Goal: Transaction & Acquisition: Book appointment/travel/reservation

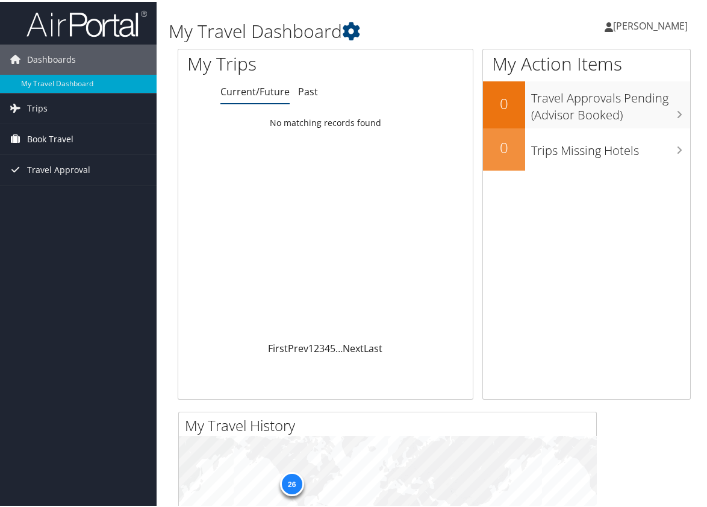
click at [54, 136] on span "Book Travel" at bounding box center [50, 137] width 46 height 30
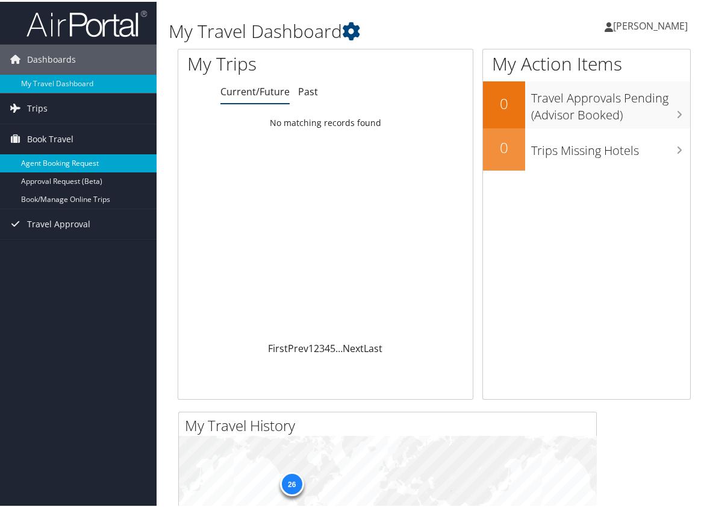
click at [67, 163] on link "Agent Booking Request" at bounding box center [78, 161] width 157 height 18
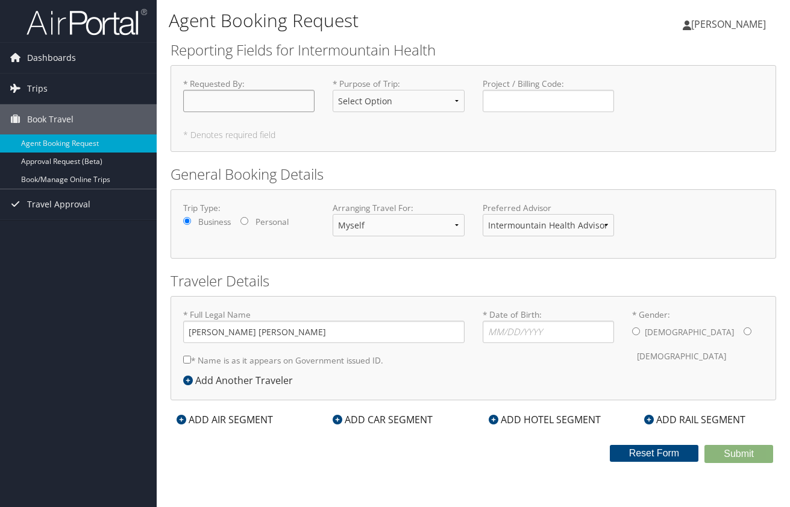
click at [223, 107] on input "* Requested By : Required" at bounding box center [248, 101] width 131 height 22
type input "[PERSON_NAME]"
click at [460, 93] on select "Select Option 3rd Party Reimbursable Business CME Conf or Education Groups Pers…" at bounding box center [398, 101] width 131 height 22
select select "Business"
click at [333, 90] on select "Select Option 3rd Party Reimbursable Business CME Conf or Education Groups Pers…" at bounding box center [398, 101] width 131 height 22
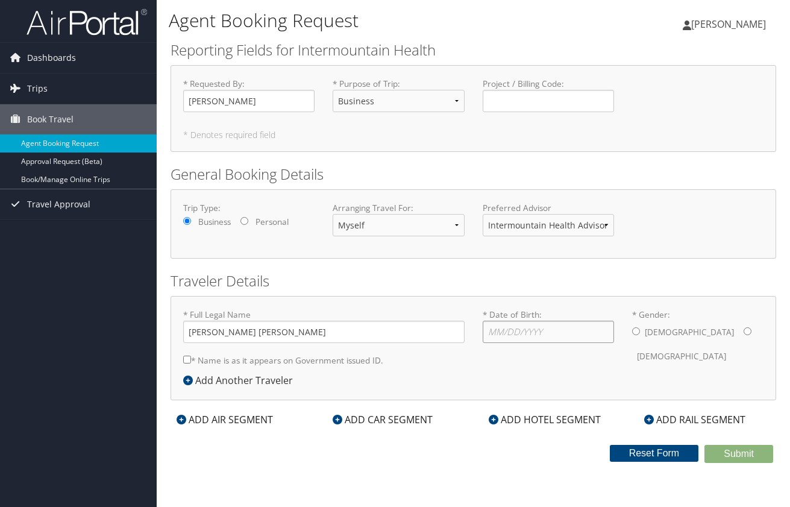
click at [524, 326] on input "* Date of Birth: Invalid Date" at bounding box center [548, 332] width 131 height 22
type input "08/71/8197"
click at [636, 328] on input "* Gender: Male Female" at bounding box center [636, 331] width 8 height 8
radio input "true"
click at [186, 358] on input "* Name is as it appears on Government issued ID." at bounding box center [187, 360] width 8 height 8
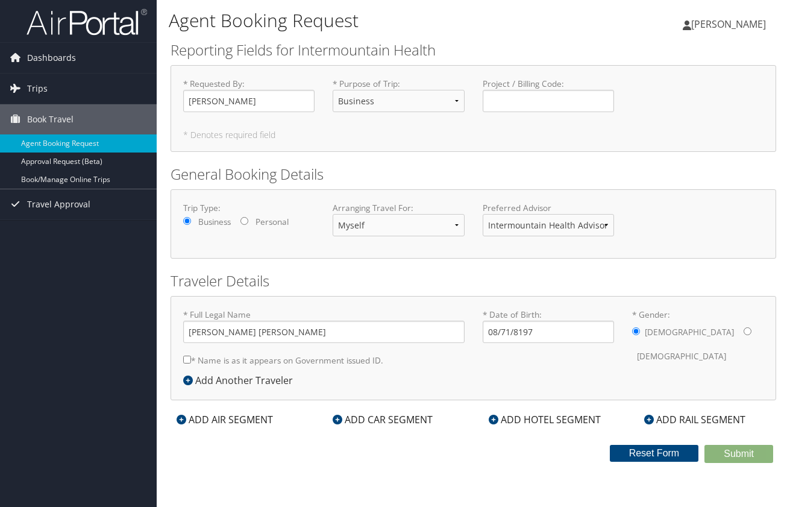
checkbox input "true"
click at [557, 271] on h2 "Traveler Details" at bounding box center [474, 281] width 606 height 20
click at [213, 421] on div "ADD AIR SEGMENT" at bounding box center [225, 419] width 108 height 14
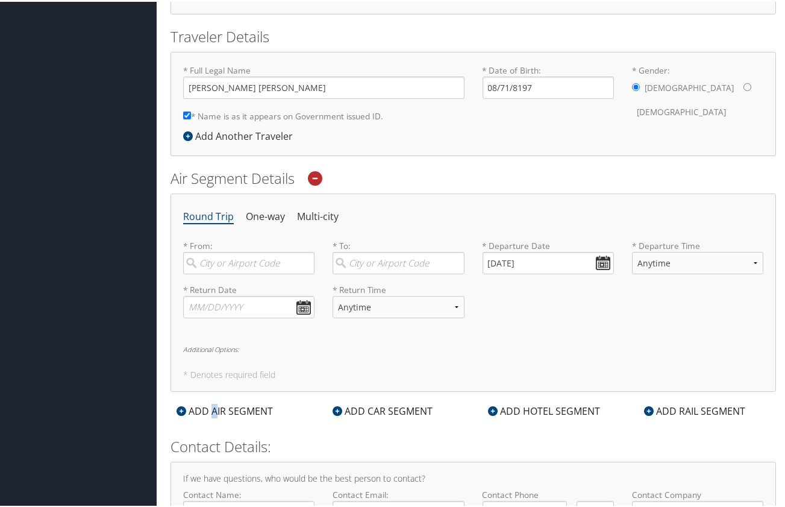
scroll to position [301, 0]
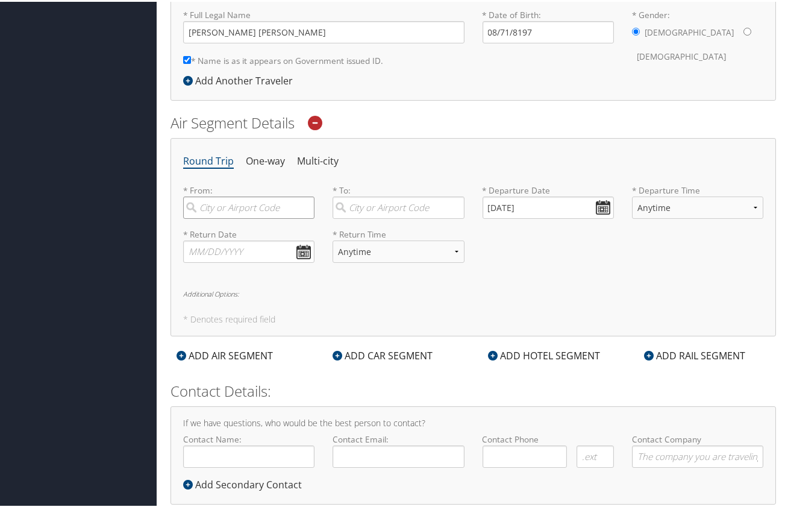
click at [252, 210] on input "search" at bounding box center [248, 206] width 131 height 22
click at [271, 231] on div "Salt Lake City (SLC Utah)" at bounding box center [250, 238] width 115 height 31
click at [271, 217] on input "Salt Lake City" at bounding box center [248, 206] width 131 height 22
type input "Salt Lake City (SLC Utah)"
click at [375, 207] on input "search" at bounding box center [398, 206] width 131 height 22
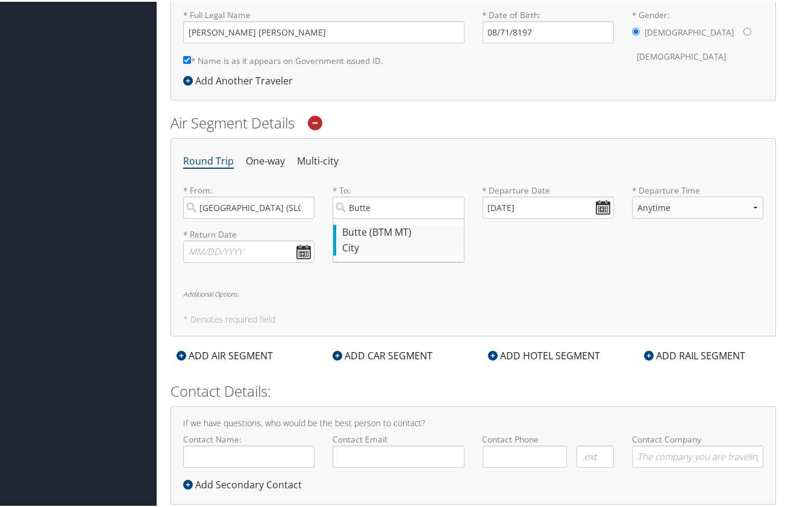
click at [386, 238] on div "Butte (BTM MT)" at bounding box center [399, 231] width 115 height 16
click at [386, 217] on input "Butte" at bounding box center [398, 206] width 131 height 22
type input "Butte (BTM MT)"
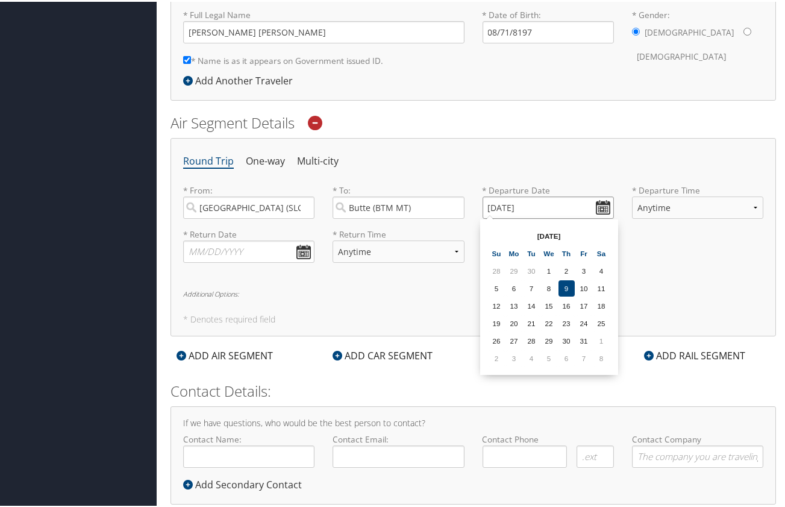
click at [601, 205] on input "10/09/2025" at bounding box center [548, 206] width 131 height 22
click at [499, 358] on td "2" at bounding box center [497, 356] width 16 height 16
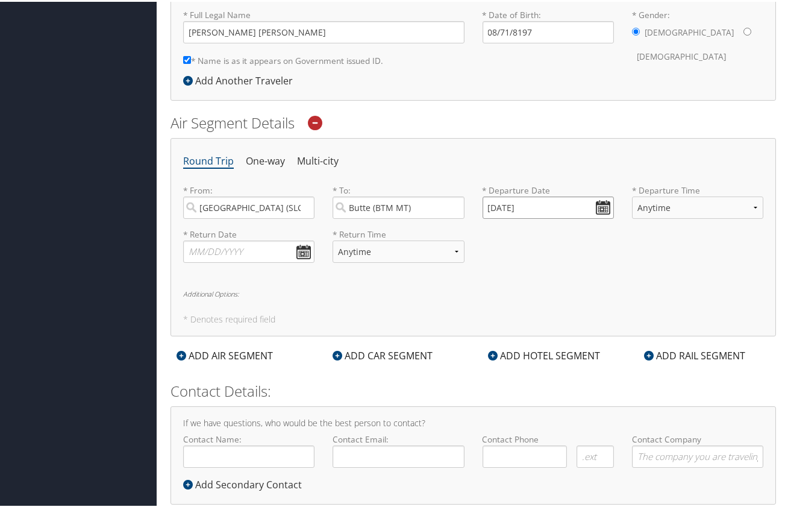
click at [599, 207] on input "11/02/2025" at bounding box center [548, 206] width 131 height 22
click at [505, 205] on input "11/02/2025" at bounding box center [548, 206] width 131 height 22
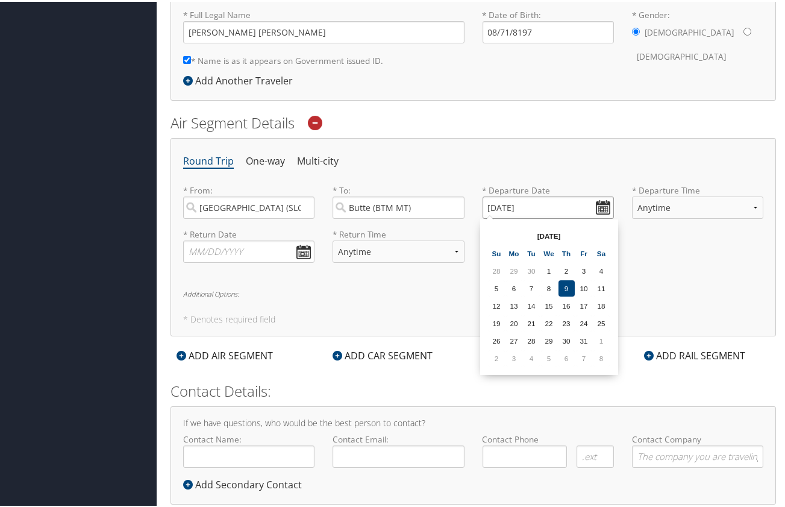
click at [507, 208] on input "11/02/2025" at bounding box center [548, 206] width 131 height 22
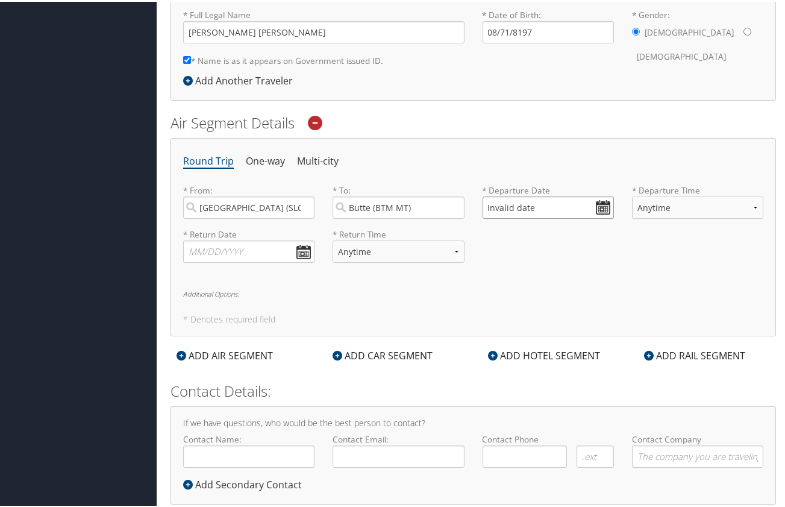
click at [521, 207] on input "Invalid date" at bounding box center [548, 206] width 131 height 22
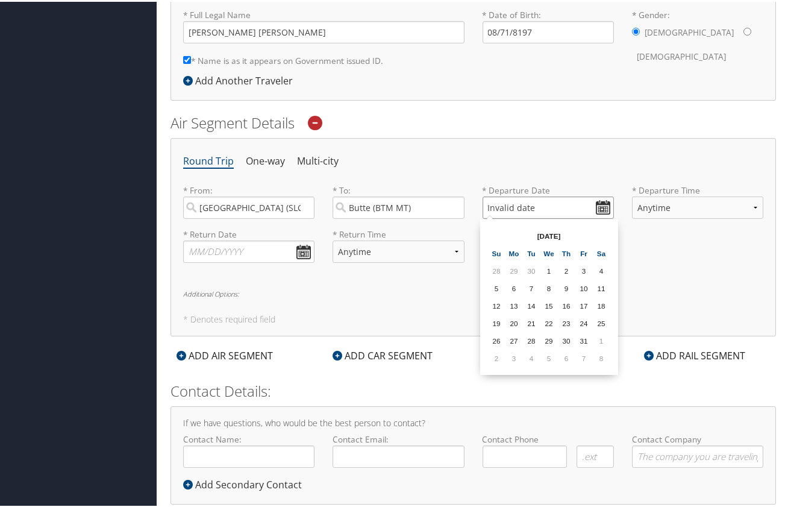
click at [504, 203] on input "Invalid date" at bounding box center [548, 206] width 131 height 22
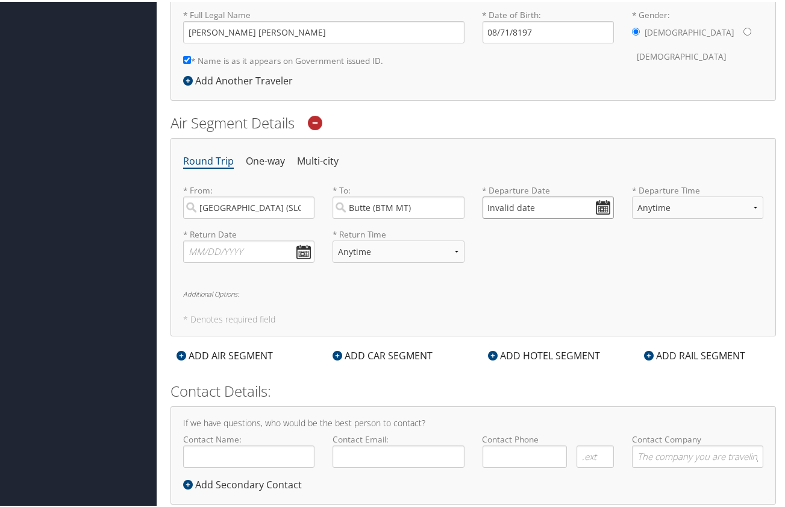
click at [512, 209] on input "Invalid date" at bounding box center [548, 206] width 131 height 22
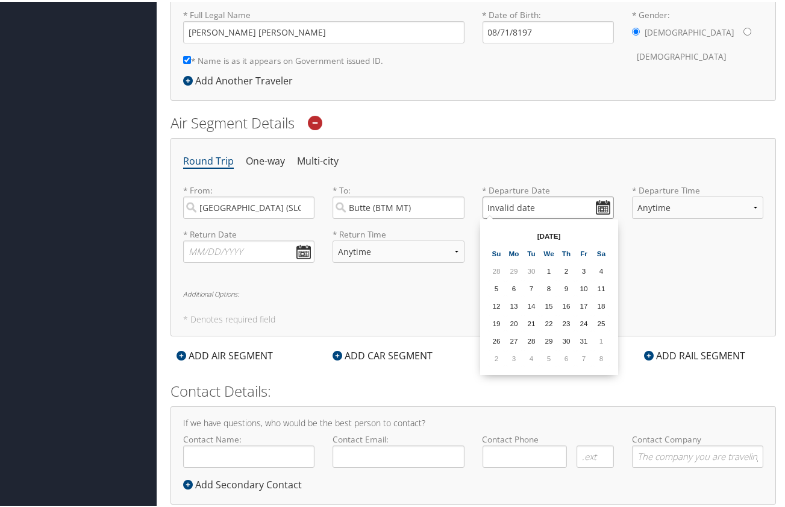
click at [512, 209] on input "Invalid date" at bounding box center [548, 206] width 131 height 22
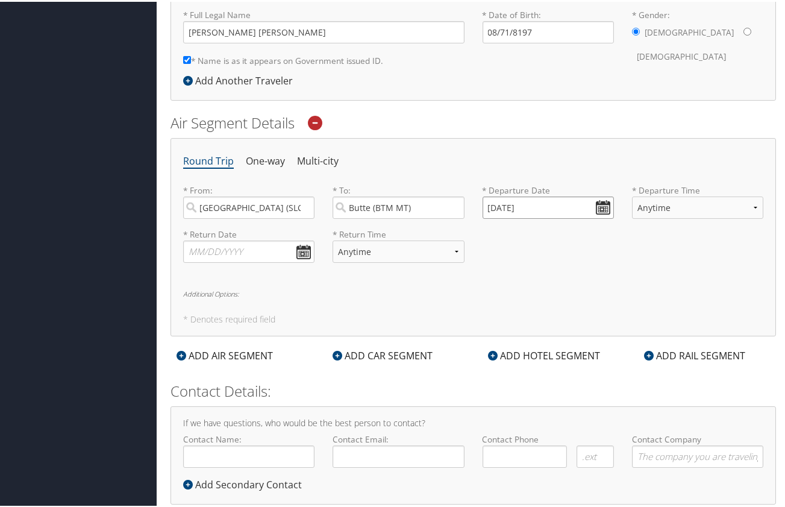
type input "01/01/2020"
click at [506, 264] on div "* Return Date Dates must be valid * Return Time Anytime Early Morning (5AM-7AM)…" at bounding box center [473, 249] width 598 height 44
click at [207, 245] on input "text" at bounding box center [248, 250] width 131 height 22
type input "11/10/2025"
click at [635, 257] on div "* Return Date 11/10/2025 Dates must be valid * Return Time Anytime Early Mornin…" at bounding box center [473, 249] width 598 height 44
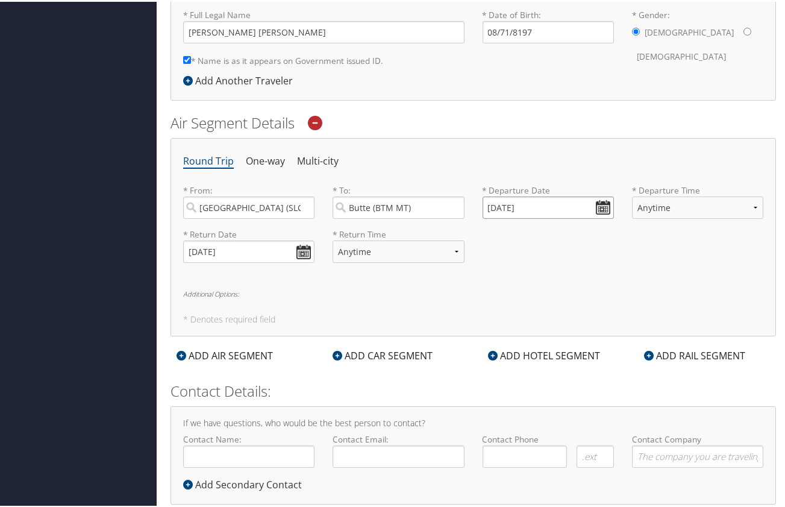
click at [533, 207] on input "01/01/2020" at bounding box center [548, 206] width 131 height 22
click at [491, 207] on input "01/01/2020" at bounding box center [548, 206] width 131 height 22
click at [505, 206] on input "11/01/2020" at bounding box center [548, 206] width 131 height 22
click at [506, 207] on input "Invalid date" at bounding box center [548, 206] width 131 height 22
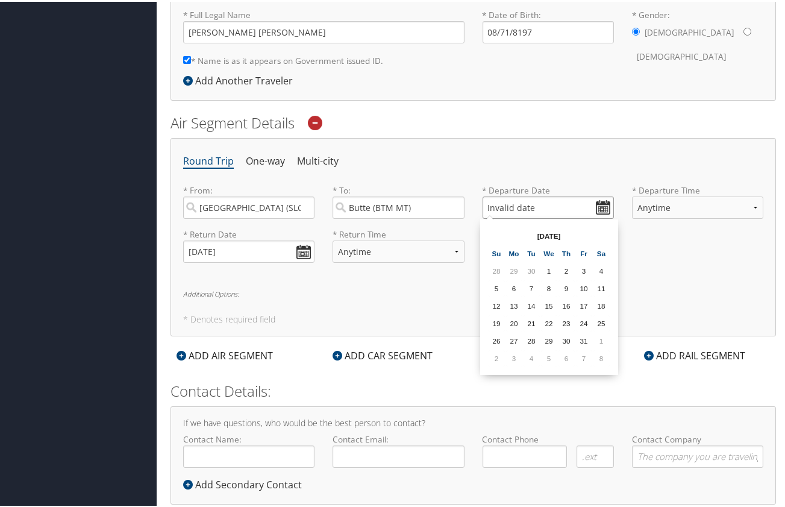
click at [498, 205] on input "Invalid date" at bounding box center [548, 206] width 131 height 22
type input "Invalid date"
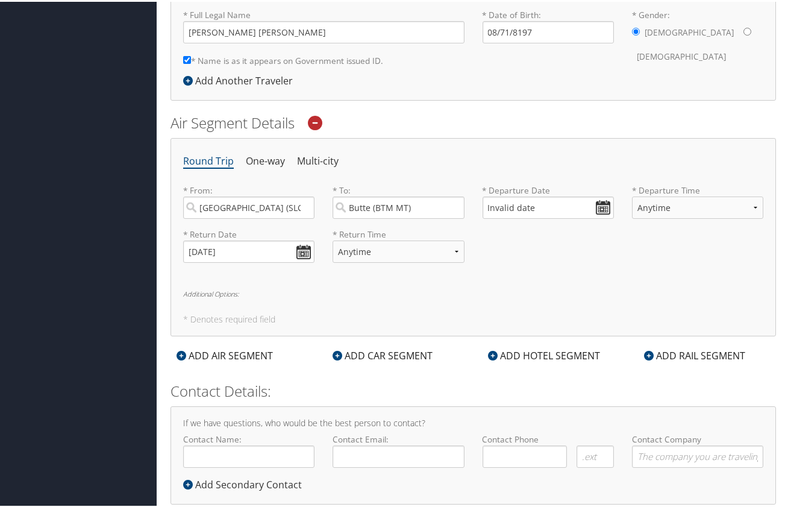
click at [456, 163] on ul "Round Trip One-way Multi-city" at bounding box center [473, 160] width 580 height 22
click at [268, 158] on li "One-way" at bounding box center [265, 160] width 39 height 22
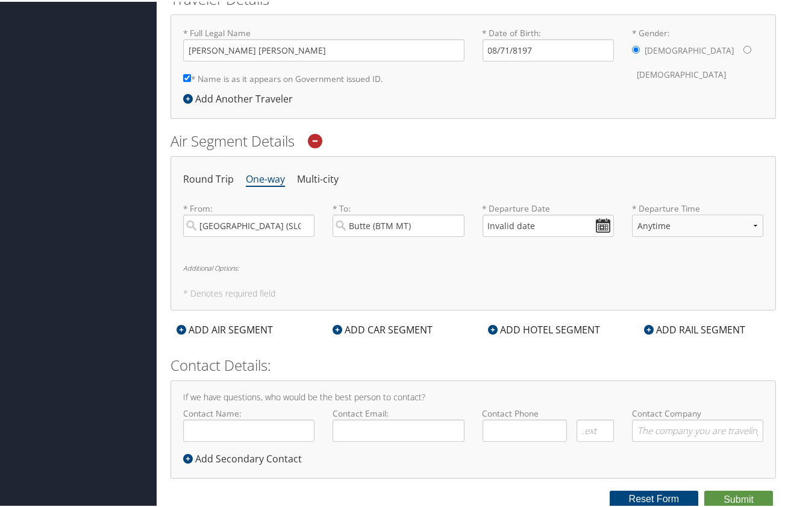
scroll to position [283, 0]
click at [215, 175] on li "Round Trip" at bounding box center [208, 178] width 51 height 22
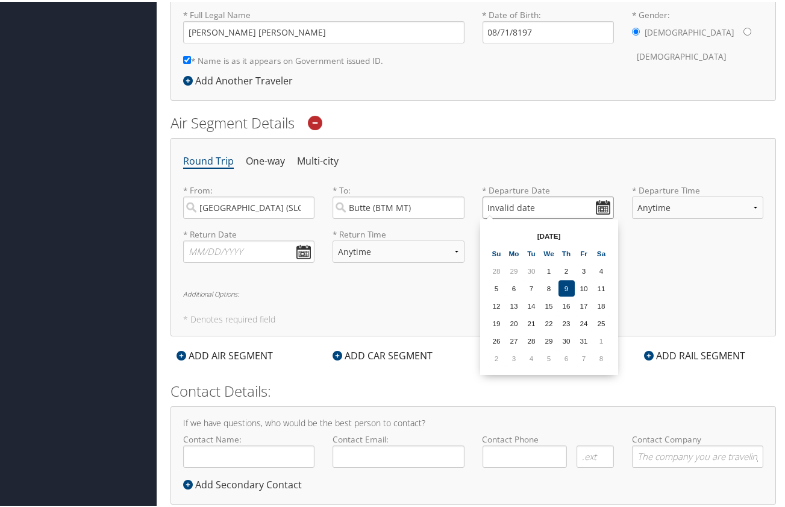
click at [505, 207] on input "Invalid date" at bounding box center [548, 206] width 131 height 22
click at [595, 207] on input "Invalid date" at bounding box center [548, 206] width 131 height 22
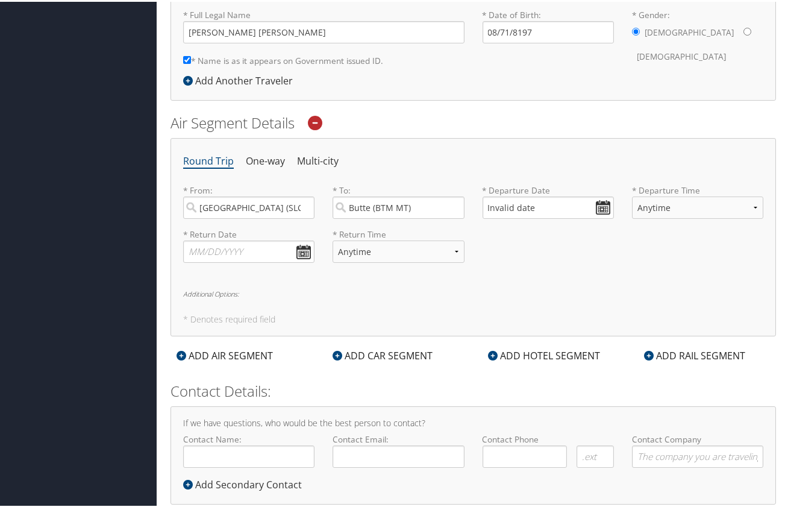
drag, startPoint x: 595, startPoint y: 207, endPoint x: 602, endPoint y: 164, distance: 43.9
click at [602, 164] on ul "Round Trip One-way Multi-city" at bounding box center [473, 160] width 580 height 22
click at [676, 208] on select "Anytime Early Morning (5AM-7AM) Morning (7AM-12PM) Afternoon (12PM-5PM) Evening…" at bounding box center [697, 206] width 131 height 22
click at [630, 173] on div "Round Trip One-way Multi-city * From: Salt Lake City (SLC Utah) Required * To: …" at bounding box center [474, 235] width 606 height 198
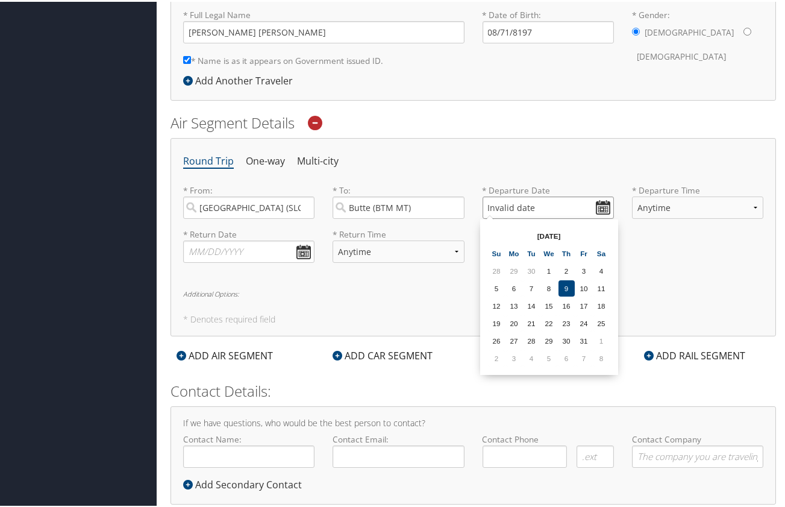
click at [512, 205] on input "Invalid date" at bounding box center [548, 206] width 131 height 22
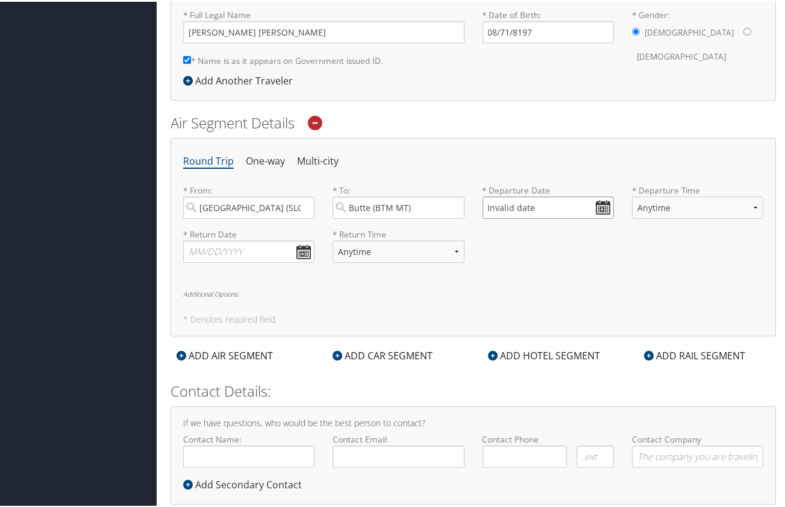
click at [492, 207] on input "Invalid date" at bounding box center [548, 206] width 131 height 22
drag, startPoint x: 533, startPoint y: 207, endPoint x: 483, endPoint y: 210, distance: 50.1
click at [483, 210] on input "Invalid date" at bounding box center [548, 206] width 131 height 22
click at [489, 205] on input "01/01/2025" at bounding box center [548, 206] width 131 height 22
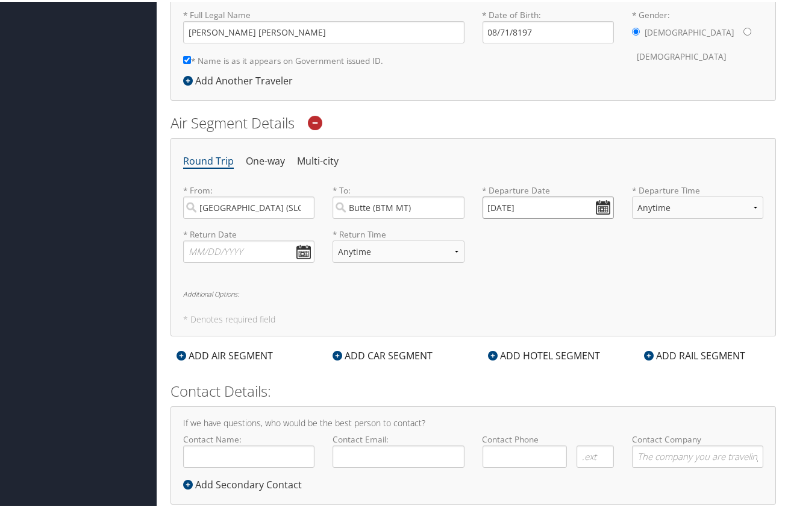
drag, startPoint x: 507, startPoint y: 206, endPoint x: 512, endPoint y: 249, distance: 43.1
click at [507, 206] on input "11/01/2025" at bounding box center [548, 206] width 131 height 22
click at [504, 209] on input "11/19/2025" at bounding box center [548, 206] width 131 height 22
click at [523, 204] on input "Invalid date" at bounding box center [548, 206] width 131 height 22
drag, startPoint x: 539, startPoint y: 207, endPoint x: 463, endPoint y: 210, distance: 75.4
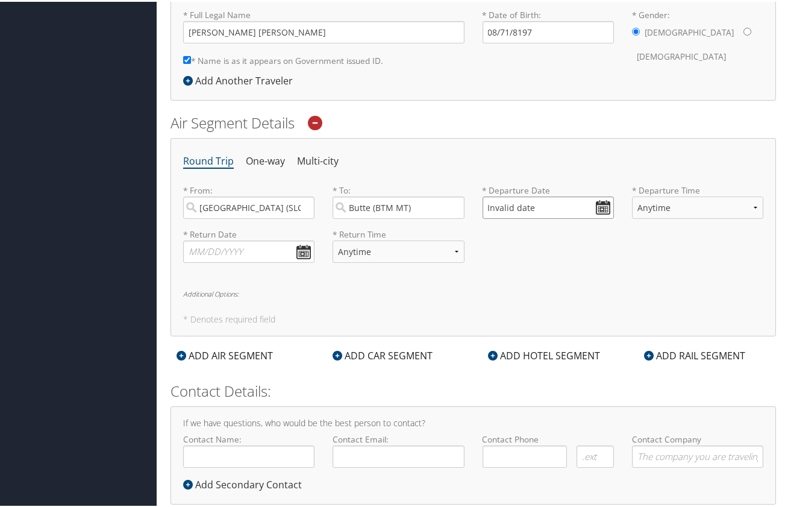
click at [463, 210] on div "* From: Salt Lake City (SLC Utah) Required * To: Butte (BTM MT) Required * Depa…" at bounding box center [473, 205] width 598 height 44
click at [505, 207] on input "01/01/2025" at bounding box center [548, 206] width 131 height 22
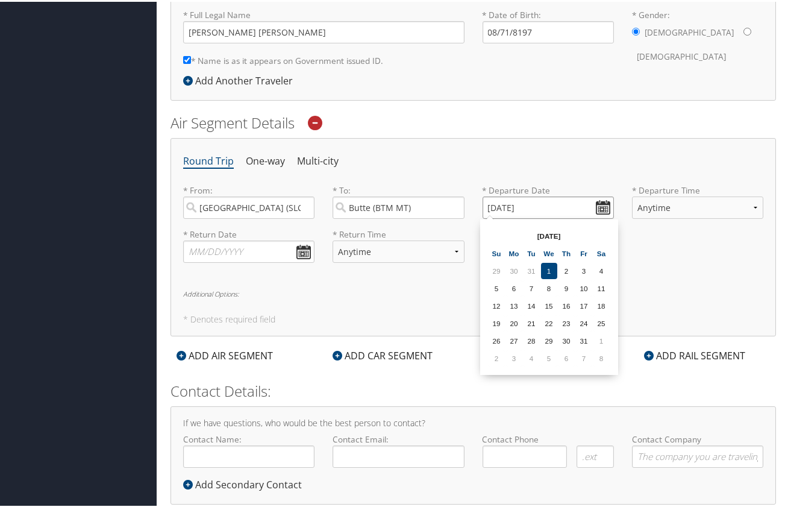
click at [490, 206] on input "01/01/2025" at bounding box center [548, 206] width 131 height 22
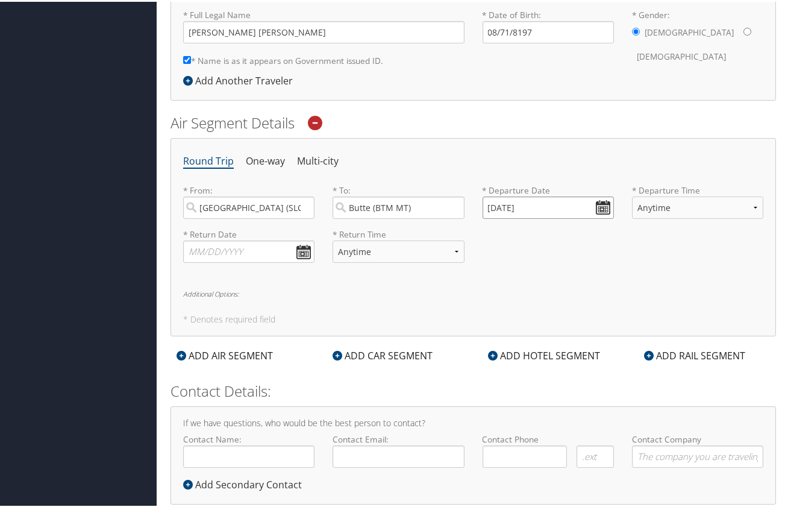
click at [507, 206] on input "11/01/2025" at bounding box center [548, 206] width 131 height 22
click at [509, 205] on input "11/10/2025" at bounding box center [548, 206] width 131 height 22
type input "Invalid date"
click at [499, 202] on input "Invalid date" at bounding box center [548, 206] width 131 height 22
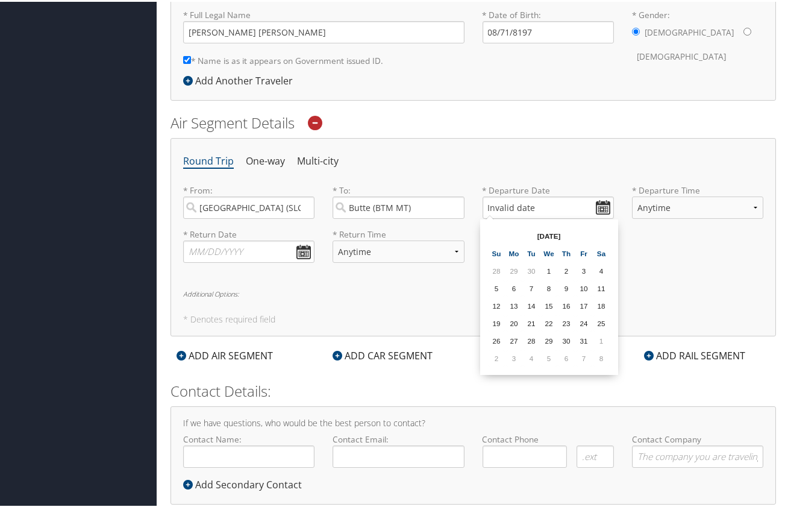
click at [318, 121] on icon at bounding box center [315, 121] width 14 height 14
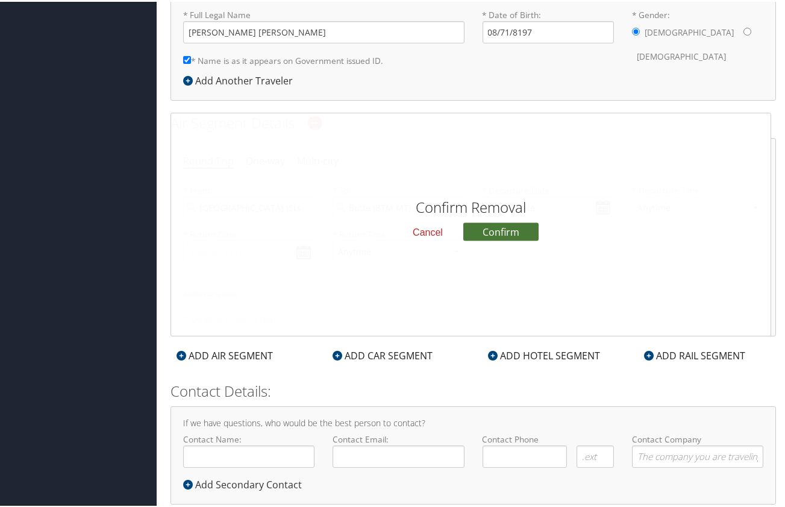
click at [488, 226] on button "Confirm" at bounding box center [500, 230] width 75 height 18
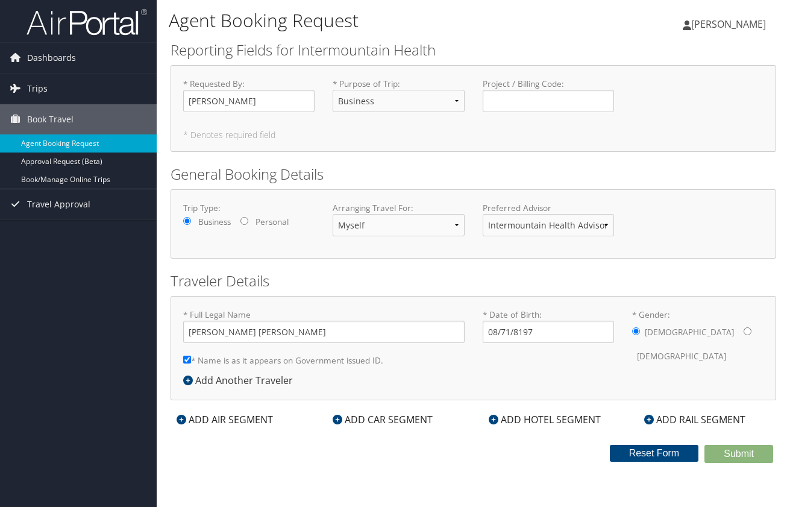
click at [246, 420] on div "ADD AIR SEGMENT" at bounding box center [225, 419] width 108 height 14
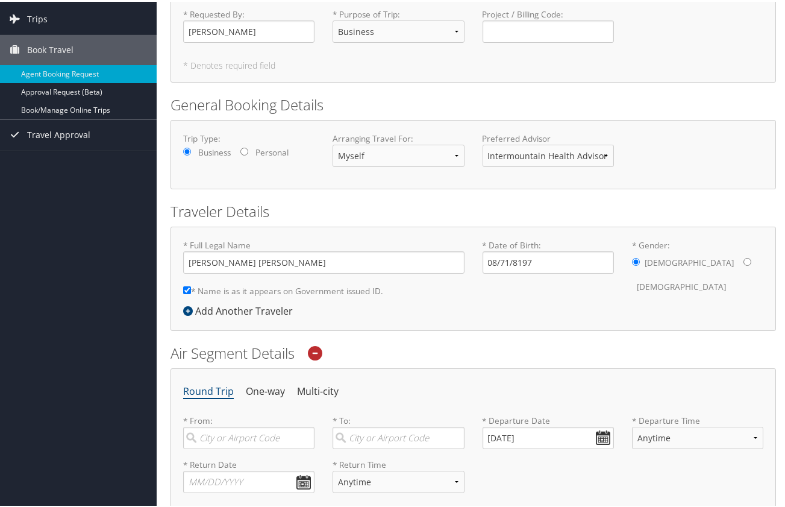
scroll to position [327, 0]
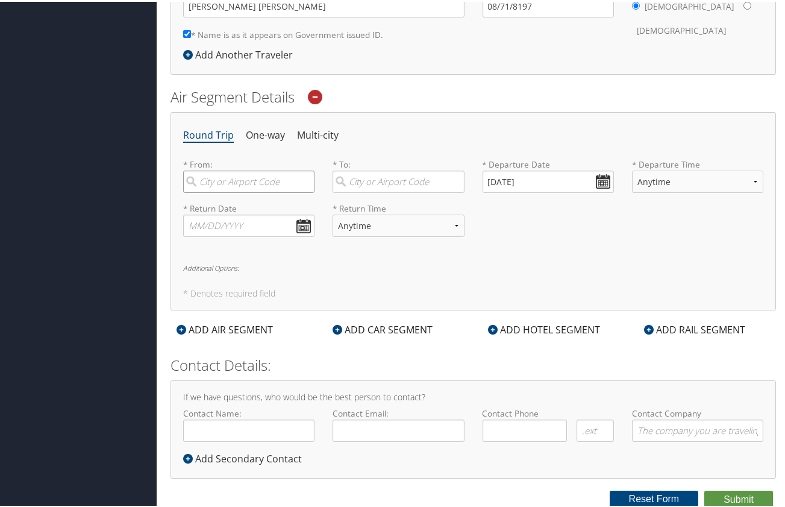
click at [248, 182] on input "search" at bounding box center [248, 180] width 131 height 22
click at [248, 228] on div "City" at bounding box center [250, 236] width 115 height 16
click at [248, 191] on input "Salt Lak" at bounding box center [248, 180] width 131 height 22
type input "Salt Lake City (SLC Utah)"
click at [391, 182] on input "search" at bounding box center [398, 180] width 131 height 22
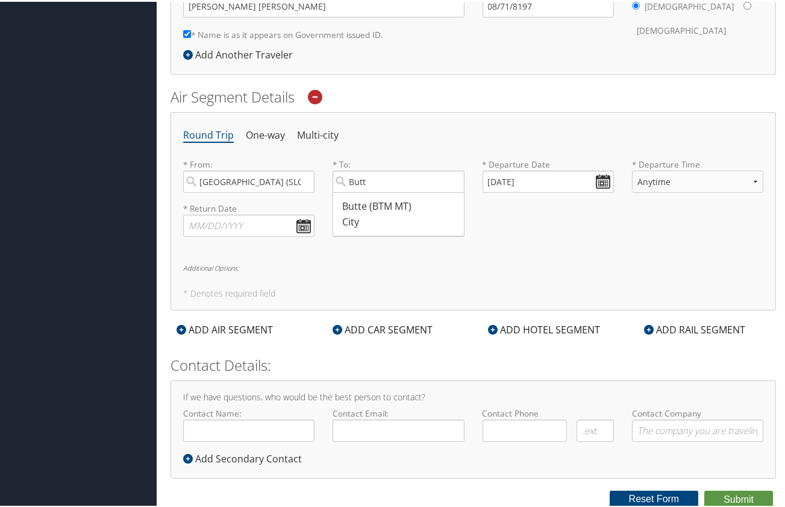
click at [395, 215] on div "City" at bounding box center [399, 221] width 115 height 16
click at [395, 191] on input "Butt" at bounding box center [398, 180] width 131 height 22
type input "Butte (BTM MT)"
drag, startPoint x: 494, startPoint y: 180, endPoint x: 494, endPoint y: 215, distance: 34.4
click at [494, 181] on input "10/09/2025" at bounding box center [548, 180] width 131 height 22
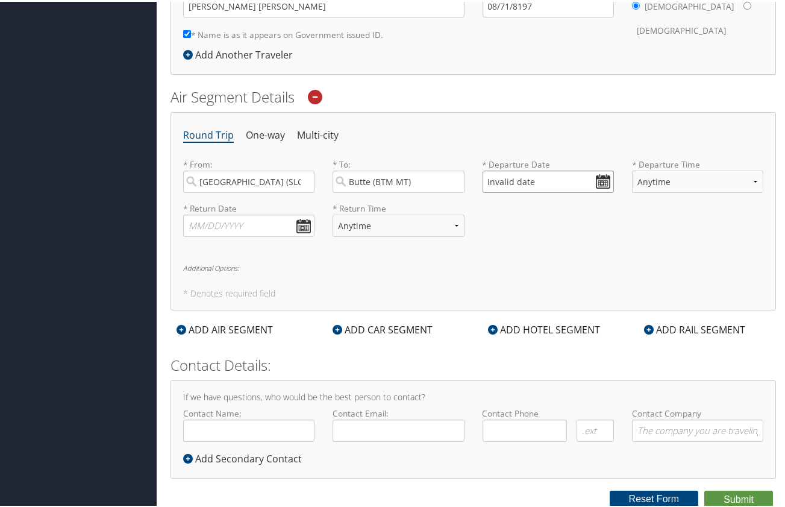
click at [521, 181] on input "Invalid date" at bounding box center [548, 180] width 131 height 22
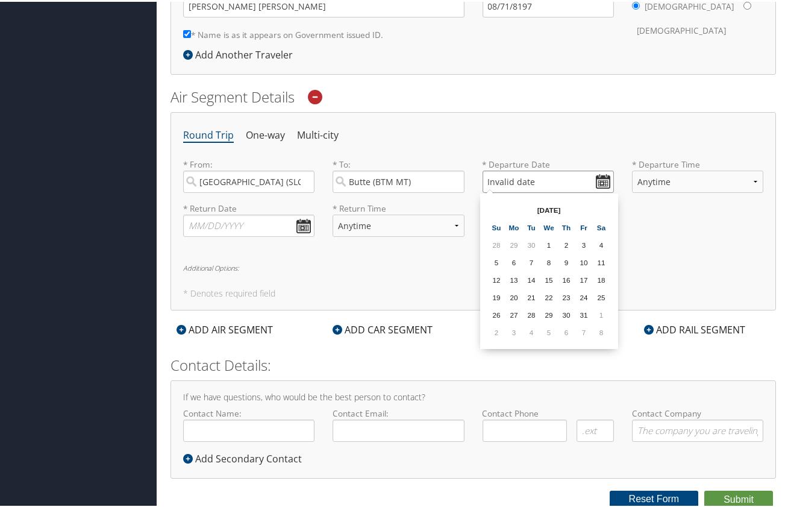
type input "Invalid date"
click at [416, 128] on ul "Round Trip One-way Multi-city" at bounding box center [473, 134] width 580 height 22
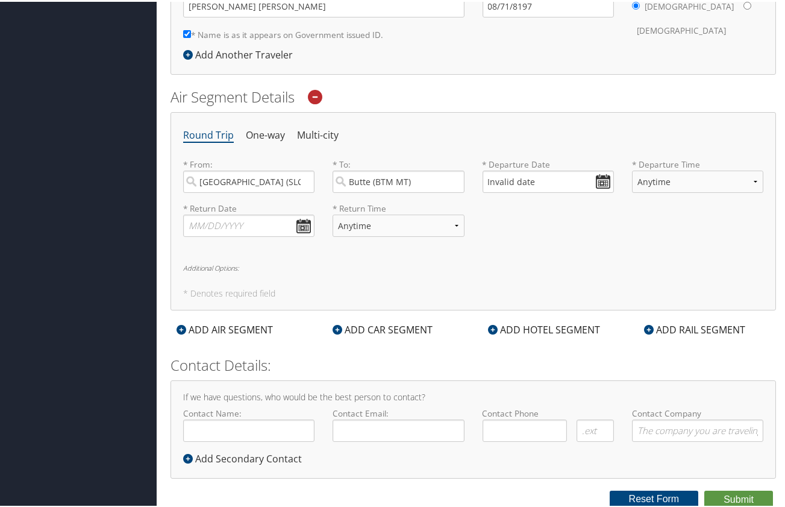
click at [320, 95] on icon at bounding box center [315, 95] width 14 height 14
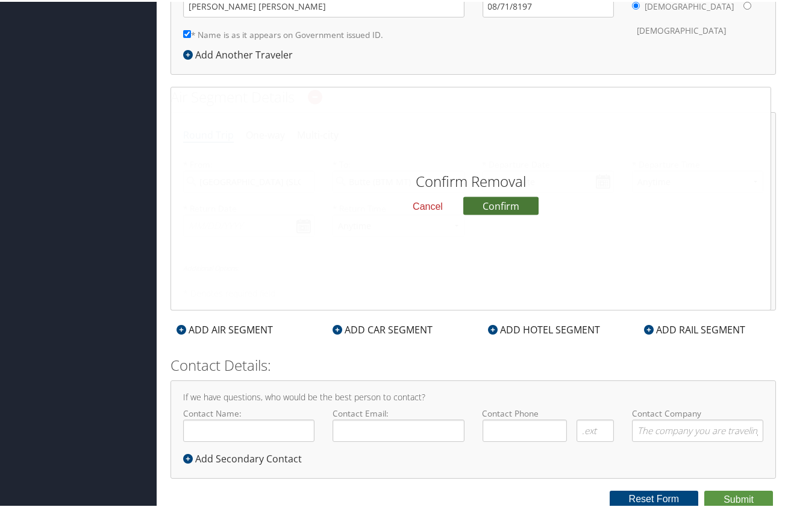
click at [518, 205] on button "Confirm" at bounding box center [500, 204] width 75 height 18
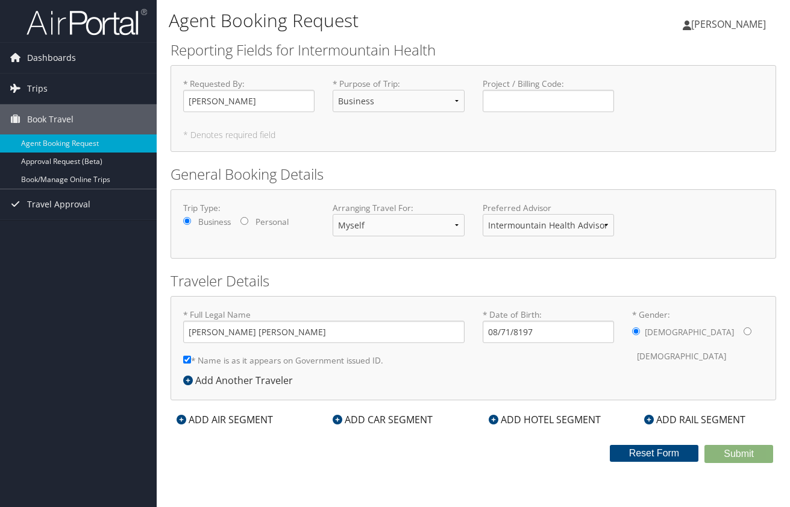
click at [228, 422] on div "ADD AIR SEGMENT" at bounding box center [225, 419] width 108 height 14
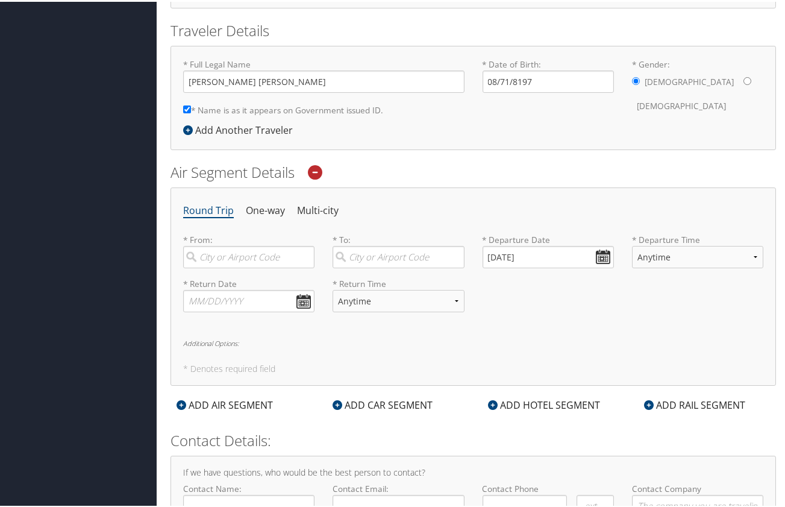
scroll to position [301, 0]
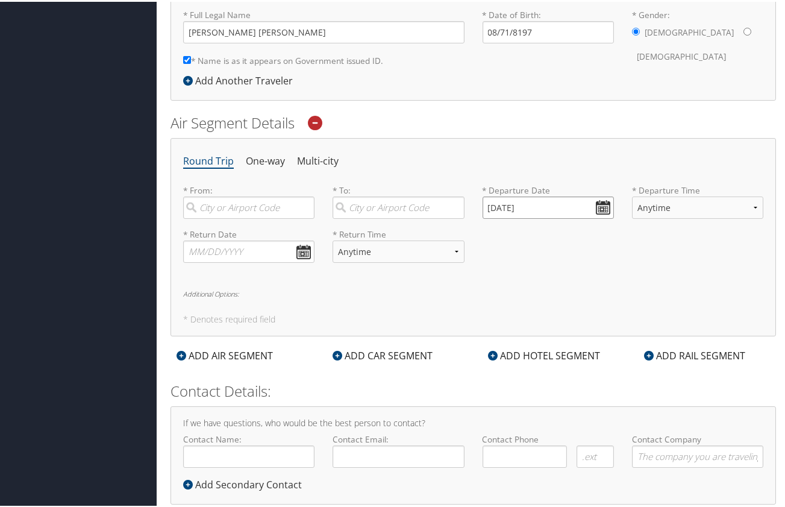
click at [505, 207] on input "10/09/2025" at bounding box center [548, 206] width 131 height 22
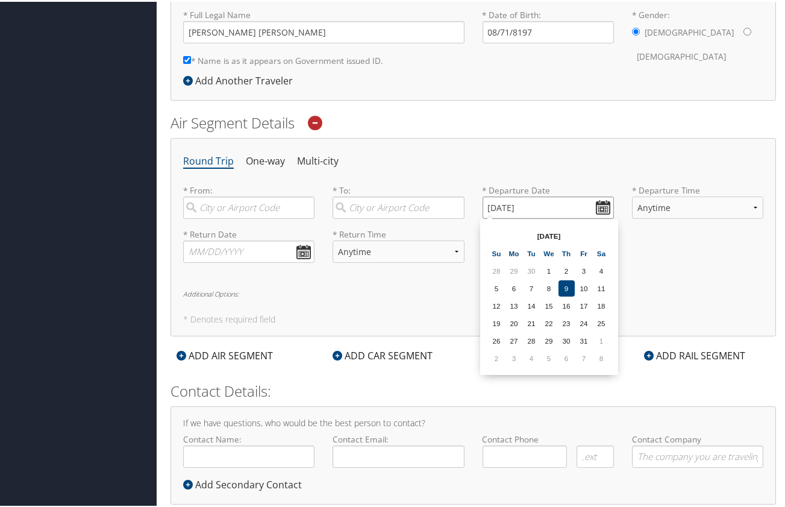
click at [493, 205] on input "10/09/2025" at bounding box center [548, 206] width 131 height 22
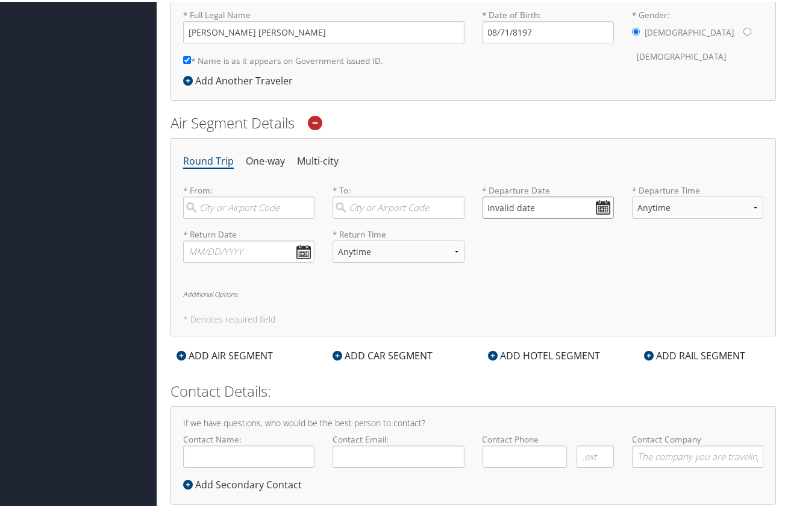
click at [498, 209] on input "Invalid date" at bounding box center [548, 206] width 131 height 22
click at [504, 202] on input "Invalid date" at bounding box center [548, 206] width 131 height 22
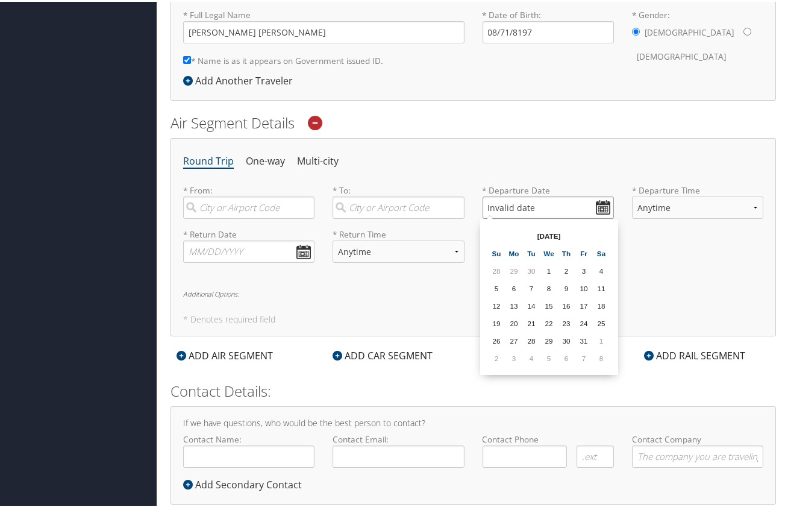
click at [504, 202] on input "Invalid date" at bounding box center [548, 206] width 131 height 22
type input "Invalid date"
click at [471, 163] on ul "Round Trip One-way Multi-city" at bounding box center [473, 160] width 580 height 22
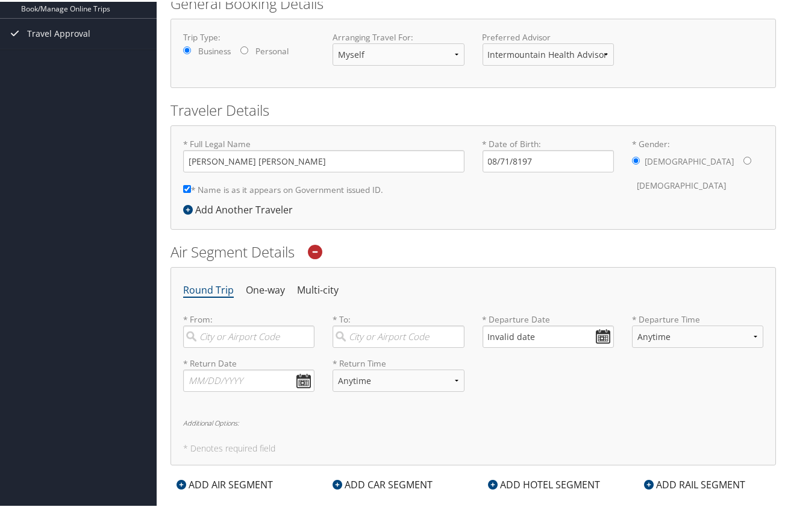
scroll to position [0, 0]
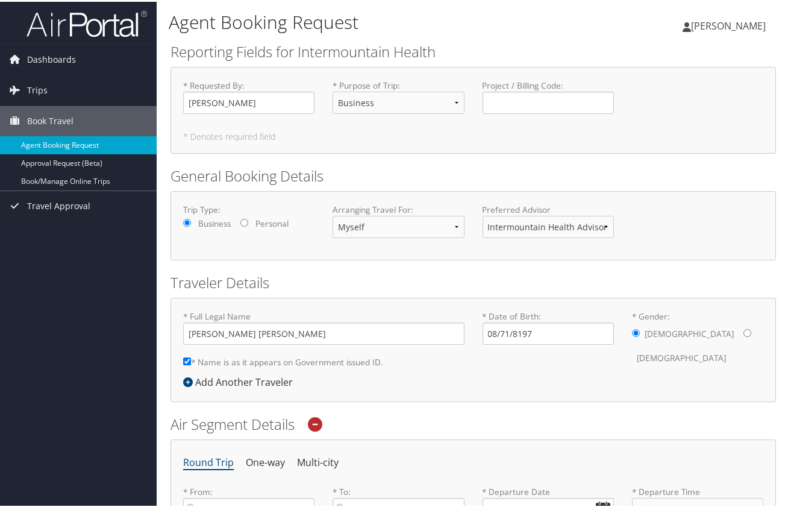
click at [49, 141] on link "Agent Booking Request" at bounding box center [78, 143] width 157 height 18
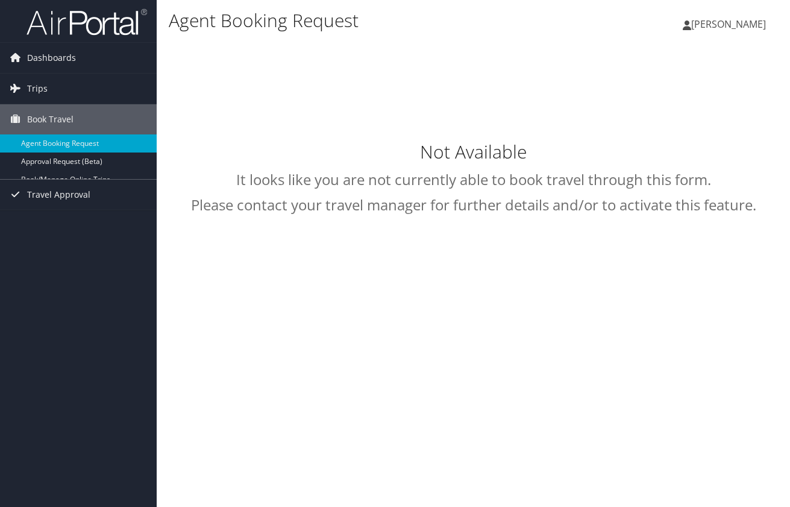
select select "[EMAIL_ADDRESS][DOMAIN_NAME]"
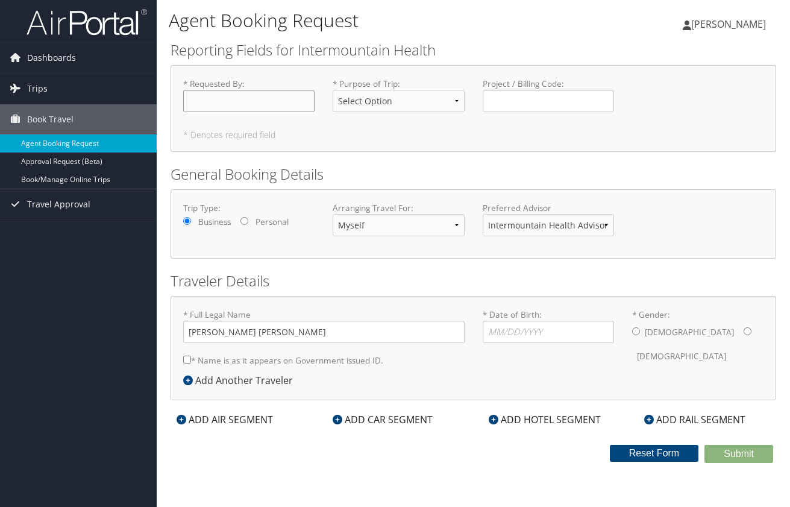
click at [252, 101] on input "* Requested By : Required" at bounding box center [248, 101] width 131 height 22
type input "Jeff Pearce"
select select "Business"
click at [490, 282] on h2 "Traveler Details" at bounding box center [474, 281] width 606 height 20
click at [507, 328] on input "* Date of Birth: Invalid Date" at bounding box center [548, 332] width 131 height 22
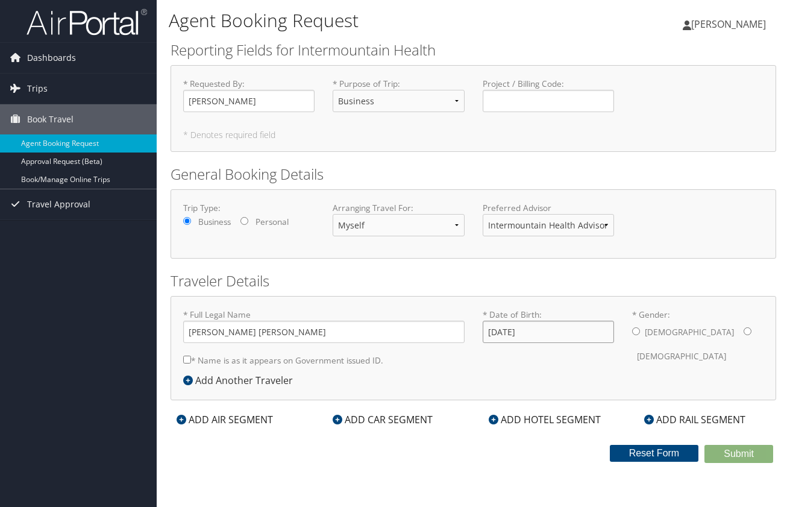
type input "07/18/1978"
click at [636, 331] on input "* Gender: Male Female" at bounding box center [636, 331] width 8 height 8
radio input "true"
click at [184, 357] on input "* Name is as it appears on Government issued ID." at bounding box center [187, 360] width 8 height 8
checkbox input "true"
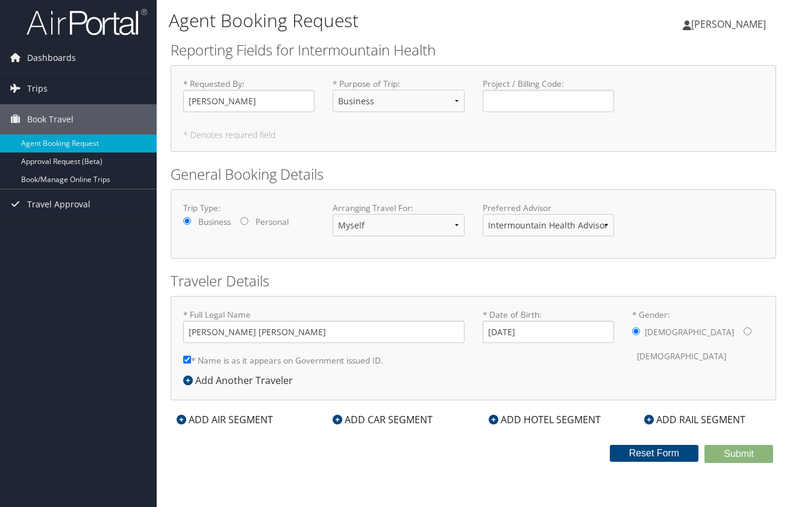
click at [209, 419] on div "ADD AIR SEGMENT" at bounding box center [225, 419] width 108 height 14
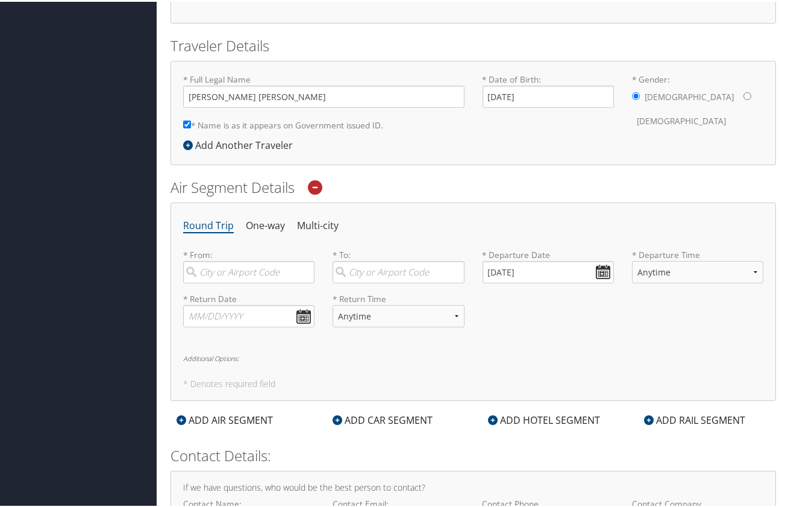
scroll to position [241, 0]
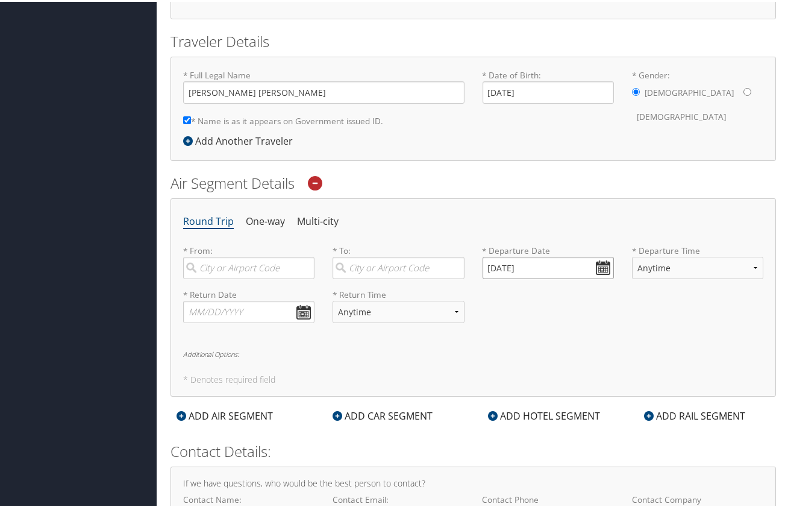
click at [494, 269] on input "10/09/2025" at bounding box center [548, 266] width 131 height 22
click at [503, 262] on input "Invalid date" at bounding box center [548, 266] width 131 height 22
click at [507, 265] on input "Invalid date" at bounding box center [548, 266] width 131 height 22
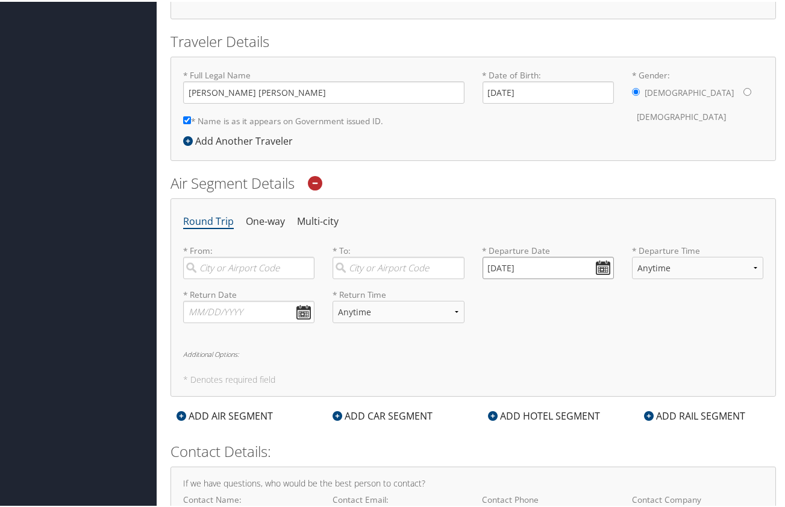
click at [507, 265] on input "01/01/2025" at bounding box center [548, 266] width 131 height 22
click at [489, 267] on input "01/19/2025" at bounding box center [548, 266] width 131 height 22
click at [577, 300] on div "* Return Date Dates must be valid * Return Time Anytime Early Morning (5AM-7AM)…" at bounding box center [473, 309] width 598 height 44
click at [501, 266] on input "11/19/2025" at bounding box center [548, 266] width 131 height 22
click at [516, 268] on input "Invalid date" at bounding box center [548, 266] width 131 height 22
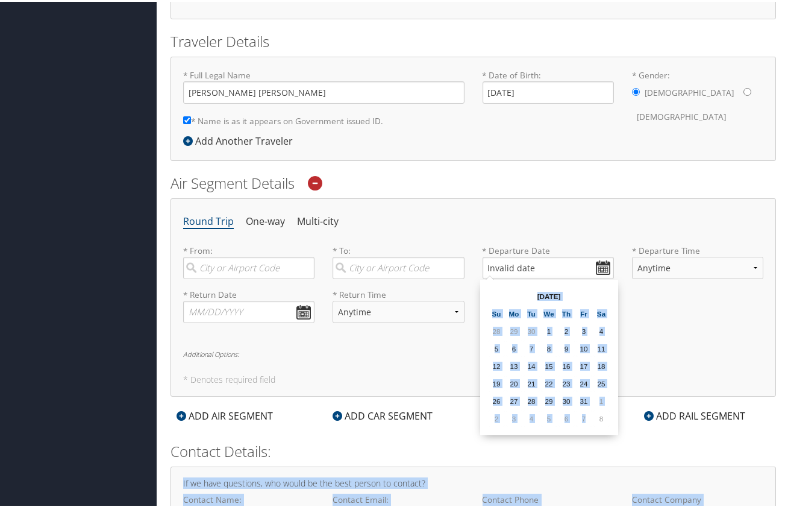
drag, startPoint x: 592, startPoint y: 414, endPoint x: 612, endPoint y: 451, distance: 41.8
click at [612, 266] on body "Menu Dashboards ► My Travel Dashboard Trips ► Current/Future Trips Past Trips T…" at bounding box center [395, 12] width 790 height 507
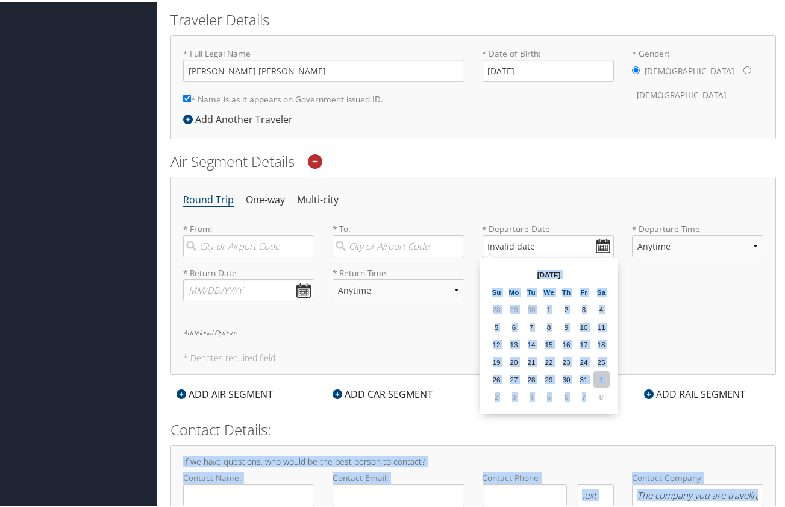
scroll to position [327, 0]
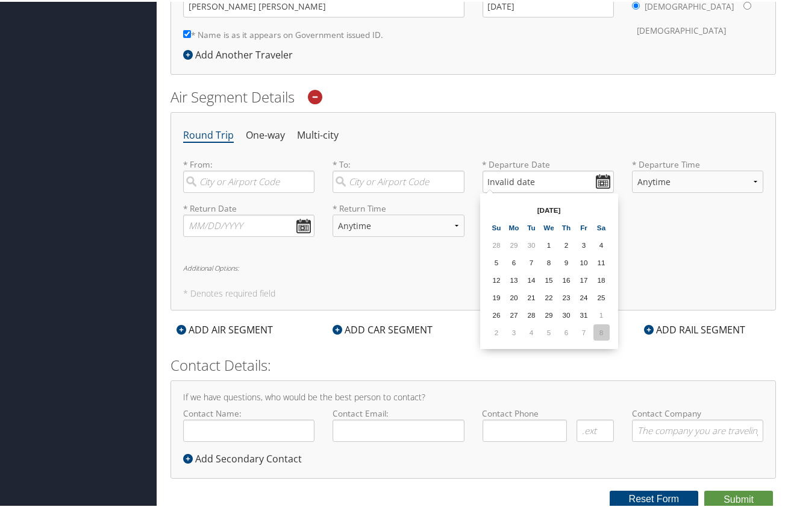
click at [598, 325] on td "8" at bounding box center [602, 330] width 16 height 16
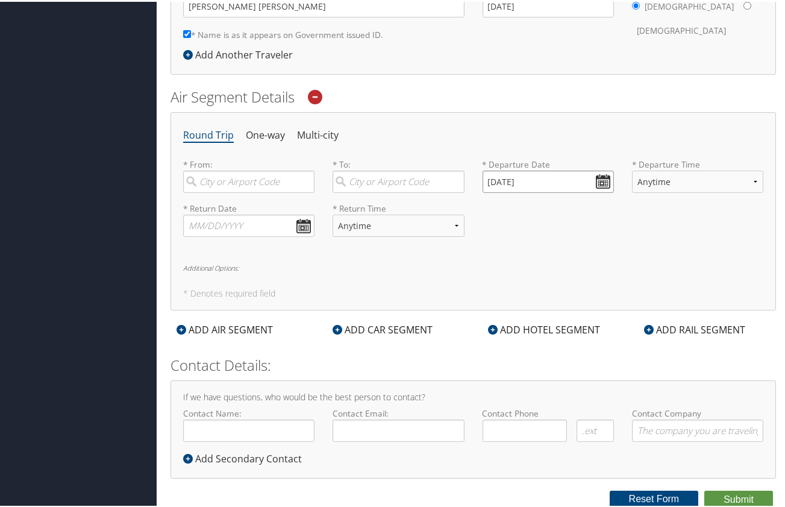
click at [507, 181] on input "11/08/2025" at bounding box center [548, 180] width 131 height 22
click at [510, 219] on div "* Return Date Dates must be valid * Return Time Anytime Early Morning (5AM-7AM)…" at bounding box center [473, 223] width 598 height 44
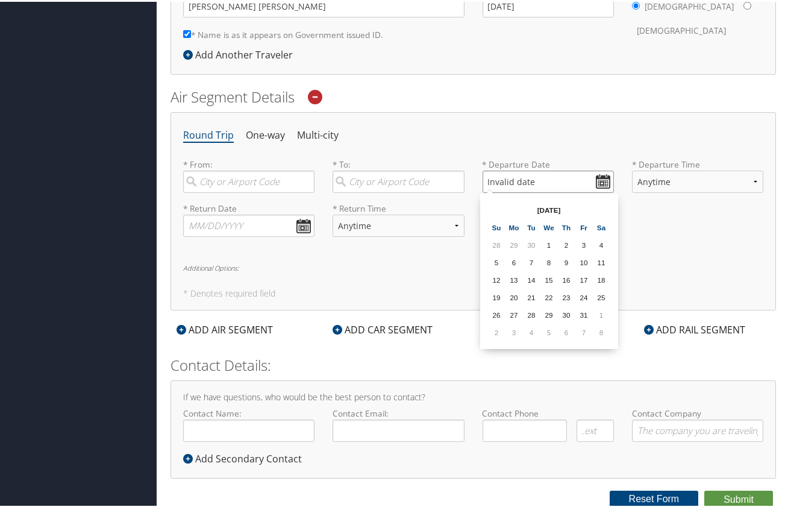
click at [601, 179] on input "Invalid date" at bounding box center [548, 180] width 131 height 22
click at [496, 329] on td "2" at bounding box center [497, 330] width 16 height 16
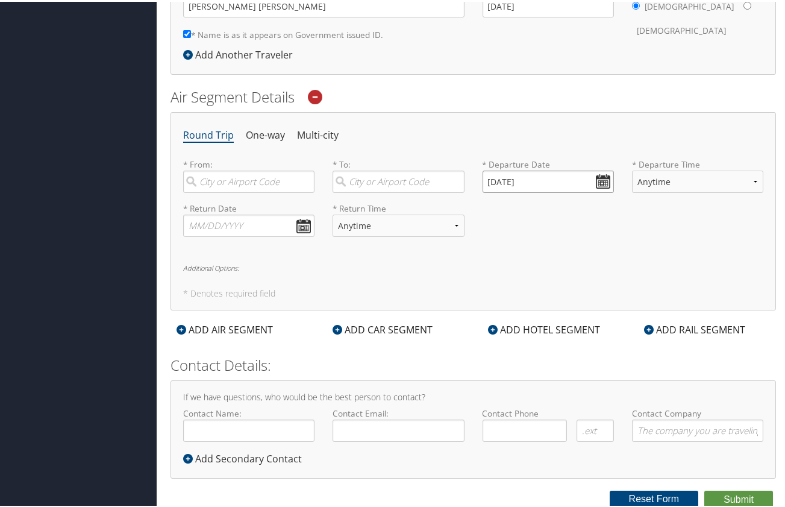
click at [507, 181] on input "11/02/2025" at bounding box center [548, 180] width 131 height 22
click at [511, 231] on div "* Return Date Dates must be valid * Return Time Anytime Early Morning (5AM-7AM)…" at bounding box center [473, 223] width 598 height 44
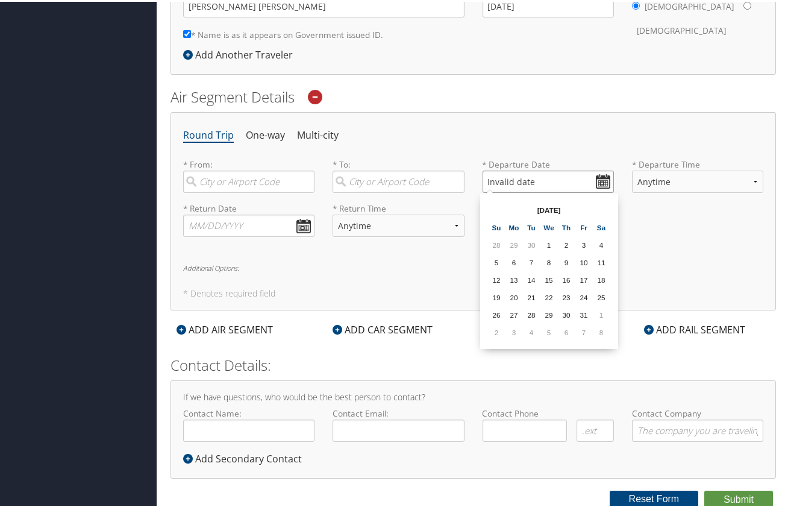
drag, startPoint x: 541, startPoint y: 175, endPoint x: 484, endPoint y: 180, distance: 56.8
click at [484, 180] on input "Invalid date" at bounding box center [548, 180] width 131 height 22
paste input "11/09/2025"
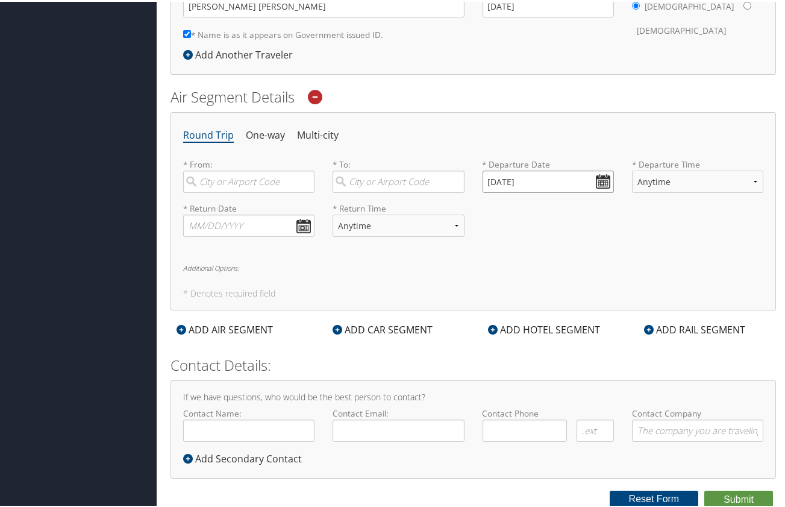
type input "11/09/2025"
click at [543, 256] on div "Round Trip One-way Multi-city * From: Required * To: Required * Departure Date …" at bounding box center [474, 209] width 606 height 198
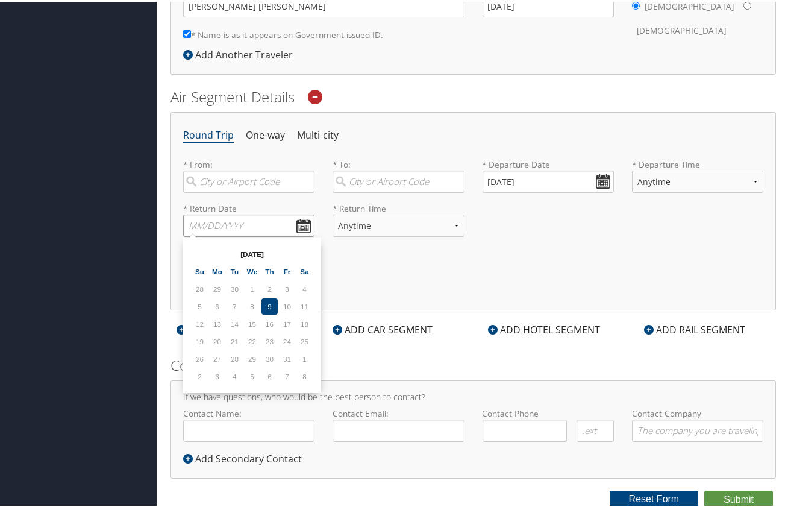
click at [227, 225] on input "text" at bounding box center [248, 224] width 131 height 22
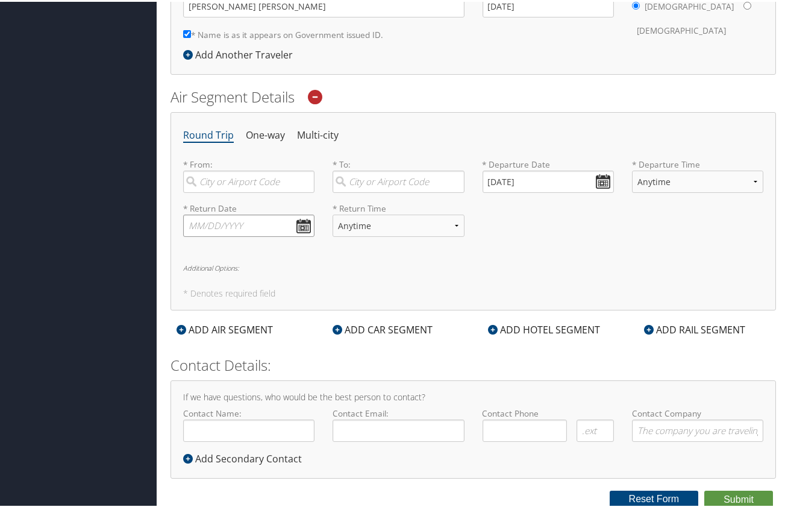
drag, startPoint x: 255, startPoint y: 222, endPoint x: 183, endPoint y: 225, distance: 72.4
click at [183, 225] on div "* Return Date Dates must be valid" at bounding box center [248, 223] width 149 height 44
paste input "11/10/2025"
type input "11/10/2025"
click at [516, 257] on div "Round Trip One-way Multi-city * From: Required * To: Required * Departure Date …" at bounding box center [474, 209] width 606 height 198
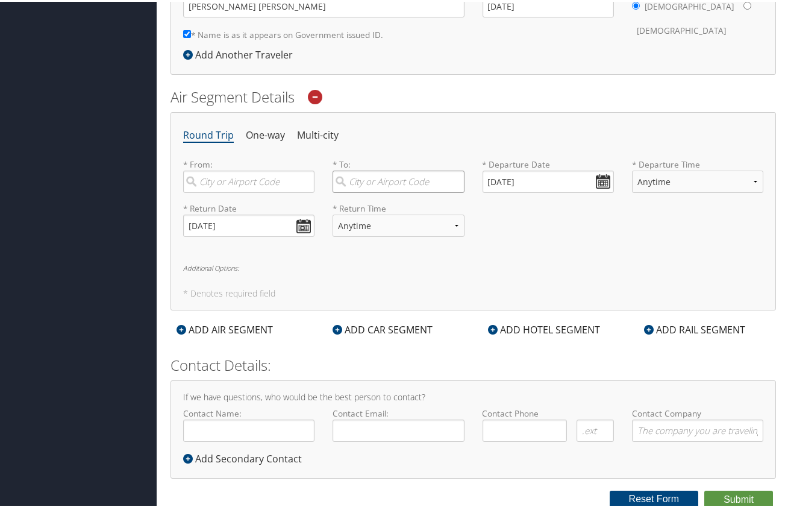
click at [409, 184] on input "search" at bounding box center [398, 180] width 131 height 22
click at [368, 209] on div "Butte (BTM MT)" at bounding box center [399, 205] width 115 height 16
click at [368, 191] on input "Butte" at bounding box center [398, 180] width 131 height 22
type input "Butte (BTM MT)"
click at [243, 181] on input "search" at bounding box center [248, 180] width 131 height 22
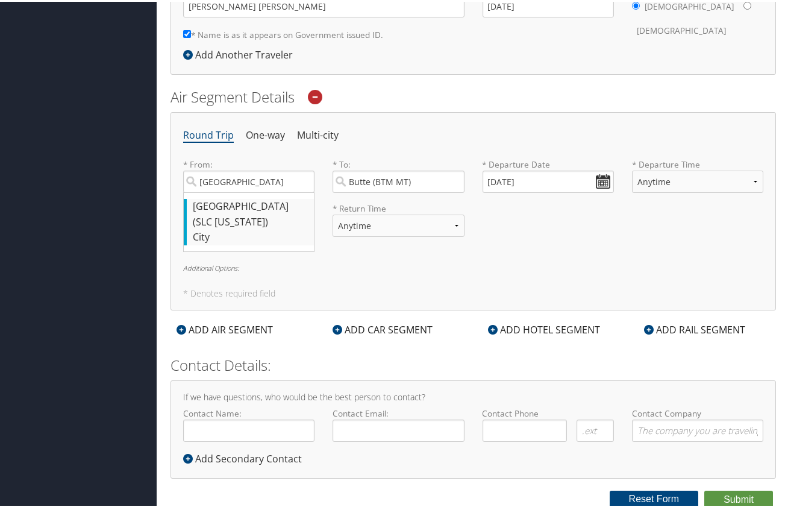
click at [231, 210] on div "Salt Lake City (SLC Utah)" at bounding box center [250, 212] width 115 height 31
click at [231, 191] on input "Salt Lake" at bounding box center [248, 180] width 131 height 22
type input "Salt Lake City (SLC Utah)"
click at [519, 248] on div "Round Trip One-way Multi-city * From: Salt Lake City (SLC Utah) Required * To: …" at bounding box center [474, 209] width 606 height 198
click at [543, 324] on div "ADD HOTEL SEGMENT" at bounding box center [545, 328] width 124 height 14
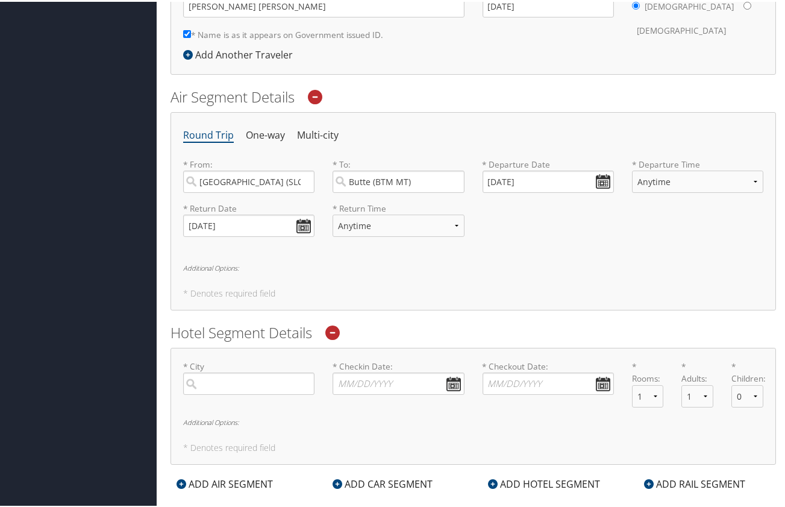
click at [534, 260] on div "Round Trip One-way Multi-city * From: Salt Lake City (SLC Utah) Required * To: …" at bounding box center [474, 209] width 606 height 198
click at [228, 268] on h6 "Additional Options:" at bounding box center [473, 266] width 580 height 7
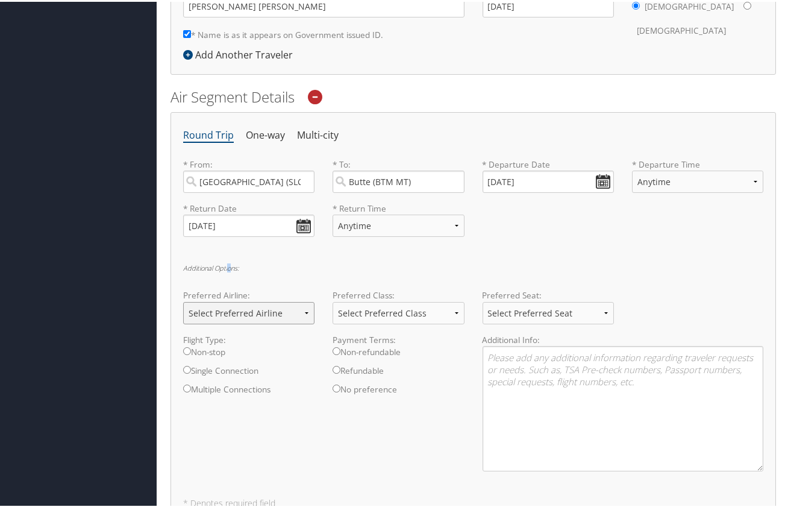
click at [303, 312] on select "Select Preferred Airline Delta United Airlines American Airlines Southwest Airl…" at bounding box center [248, 311] width 131 height 22
select select "Delta(DL)"
click at [183, 300] on select "Select Preferred Airline Delta United Airlines American Airlines Southwest Airl…" at bounding box center [248, 311] width 131 height 22
click at [407, 311] on select "Select Preferred Class Economy Economy Plus Business First Class" at bounding box center [398, 311] width 131 height 22
drag, startPoint x: 431, startPoint y: 264, endPoint x: 448, endPoint y: 275, distance: 20.6
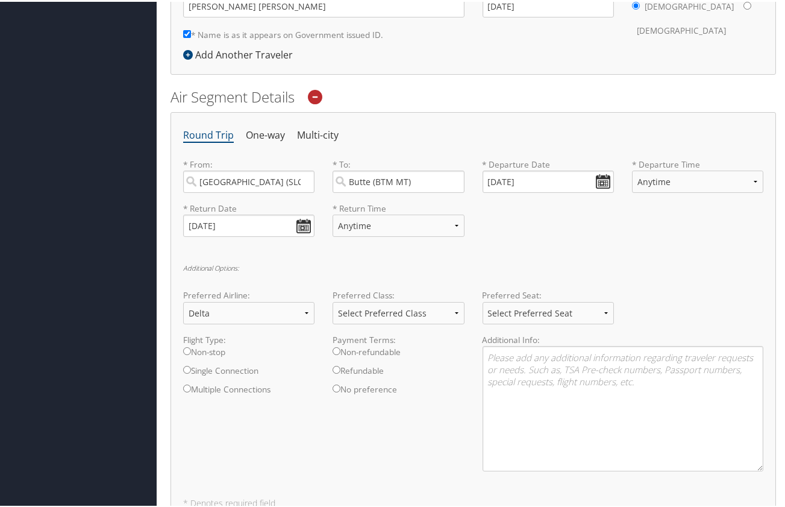
click at [431, 264] on h6 "Additional Options:" at bounding box center [473, 266] width 580 height 7
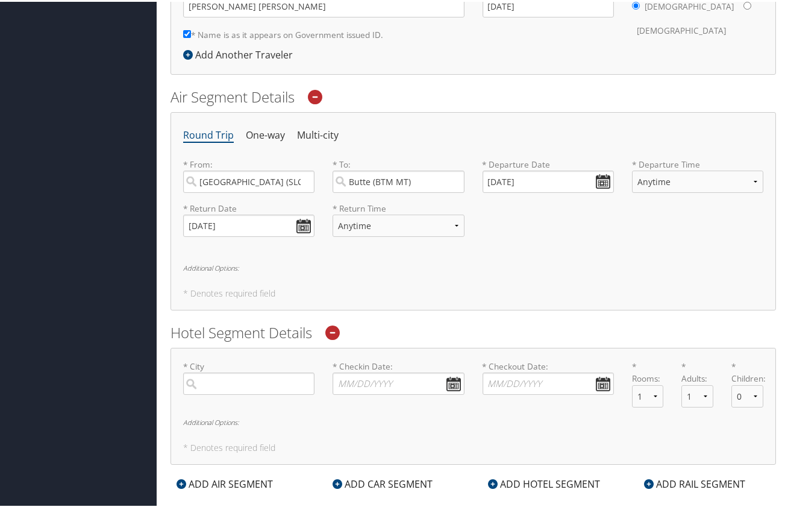
click at [216, 268] on h6 "Additional Options:" at bounding box center [473, 266] width 580 height 7
select select "Delta(DL)"
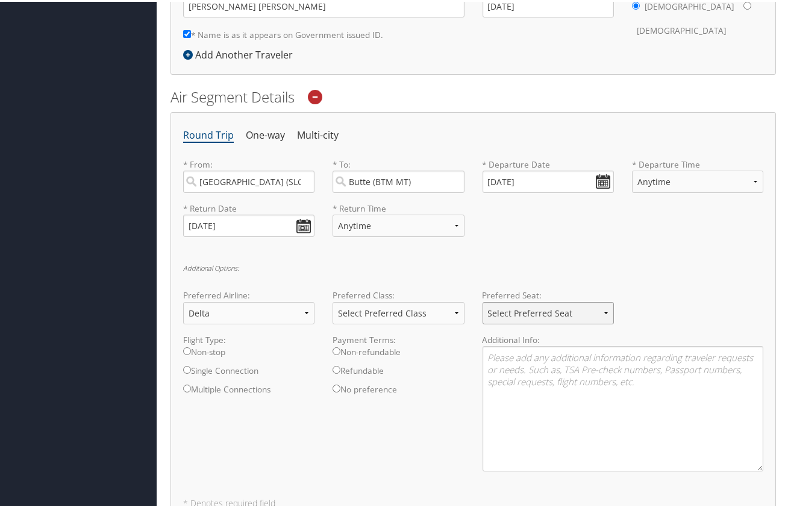
click at [603, 308] on select "Select Preferred Seat Aisle Window Middle" at bounding box center [548, 311] width 131 height 22
select select "Window"
click at [483, 300] on select "Select Preferred Seat Aisle Window Middle" at bounding box center [548, 311] width 131 height 22
click at [509, 359] on textarea at bounding box center [623, 406] width 281 height 125
click at [187, 347] on input "Non-stop" at bounding box center [187, 349] width 8 height 8
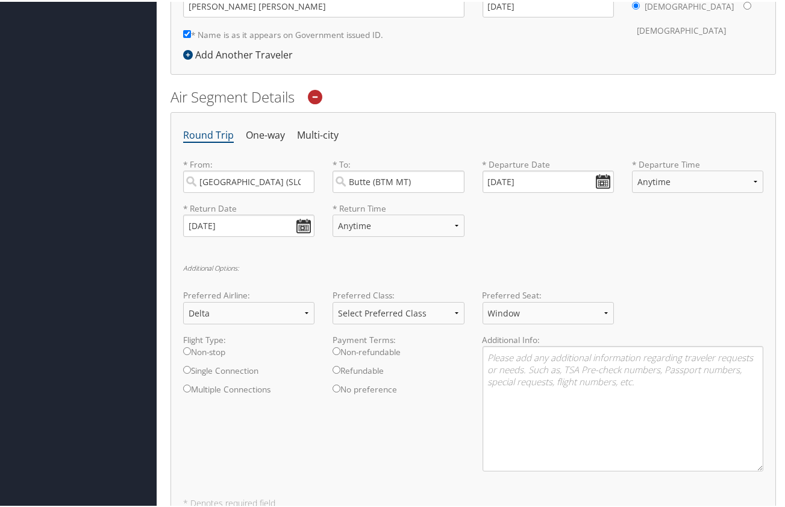
radio input "true"
click at [536, 357] on textarea at bounding box center [623, 406] width 281 height 125
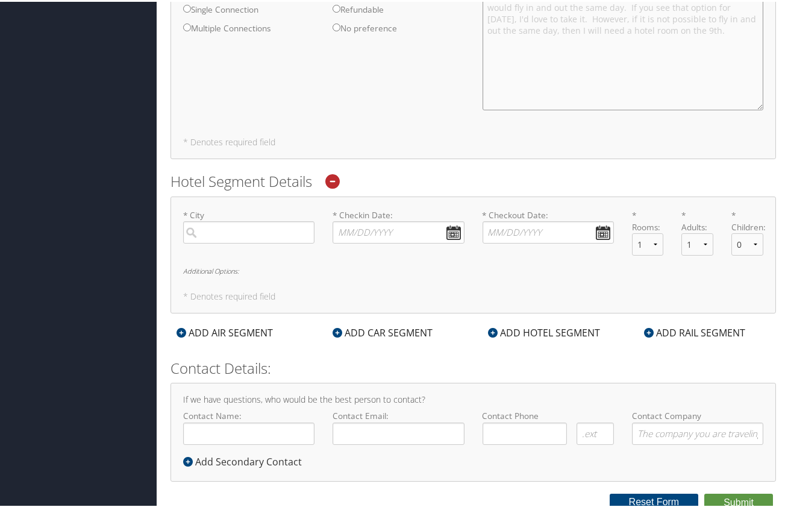
scroll to position [689, 0]
type textarea "From what I can tell, there is only one non-stop flight in. Usually I would fly…"
click at [250, 230] on input "search" at bounding box center [248, 230] width 131 height 22
click at [239, 262] on div "Butte (BTM MT)" at bounding box center [250, 255] width 115 height 16
click at [239, 241] on input "Butte" at bounding box center [248, 230] width 131 height 22
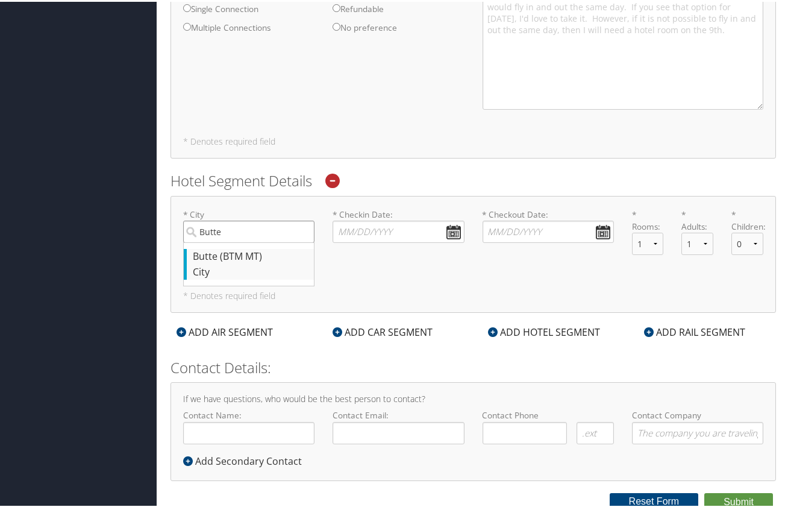
type input "Butte"
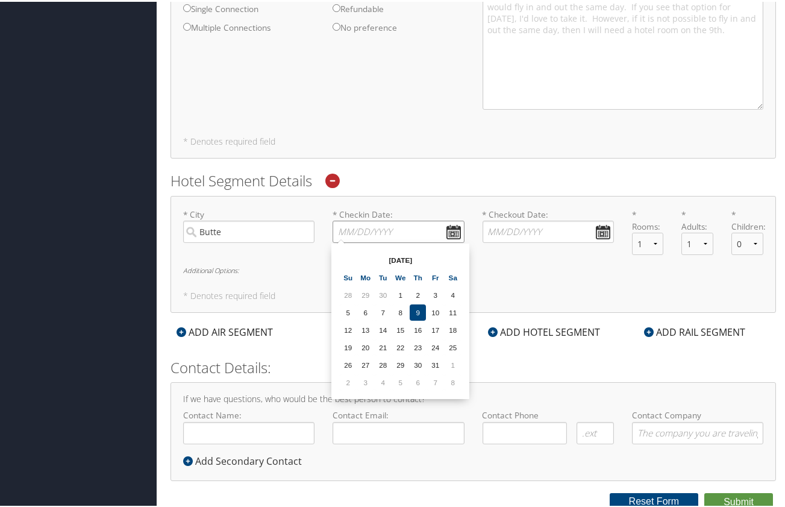
click at [371, 230] on input "* Checkin Date: Dates must be valid" at bounding box center [398, 230] width 131 height 22
click at [516, 227] on input "* Checkout Date: Dates must be valid" at bounding box center [548, 230] width 131 height 22
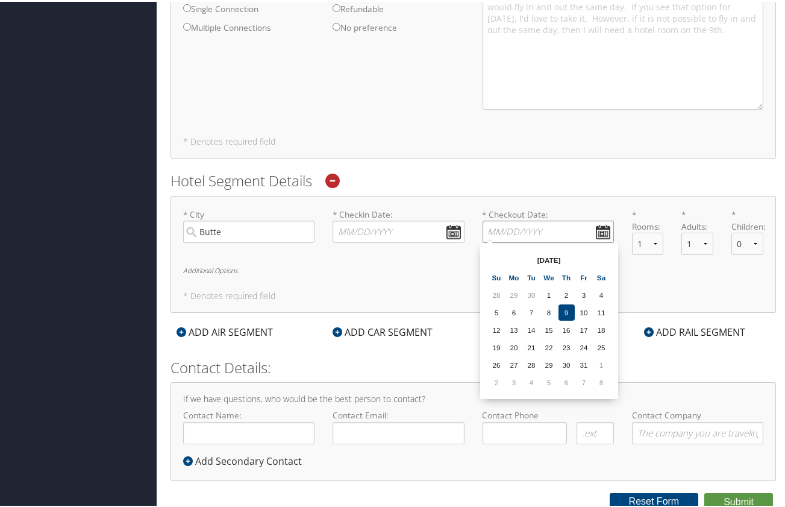
paste input "11/10/2025"
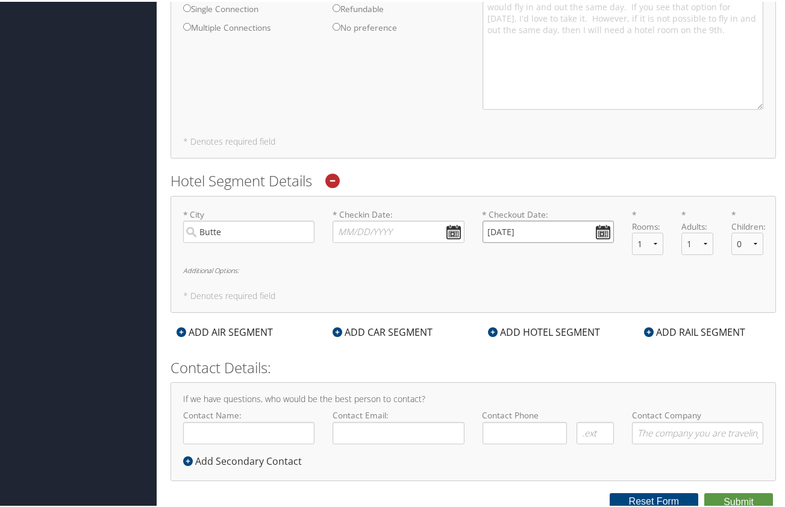
type input "11/10/2025"
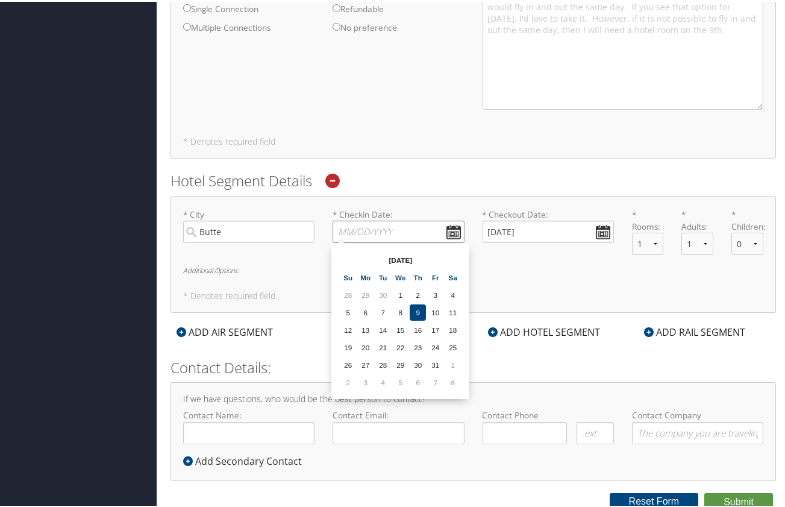
click at [337, 233] on input "* Checkin Date: Dates must be valid" at bounding box center [398, 230] width 131 height 22
paste input "11/09/2025"
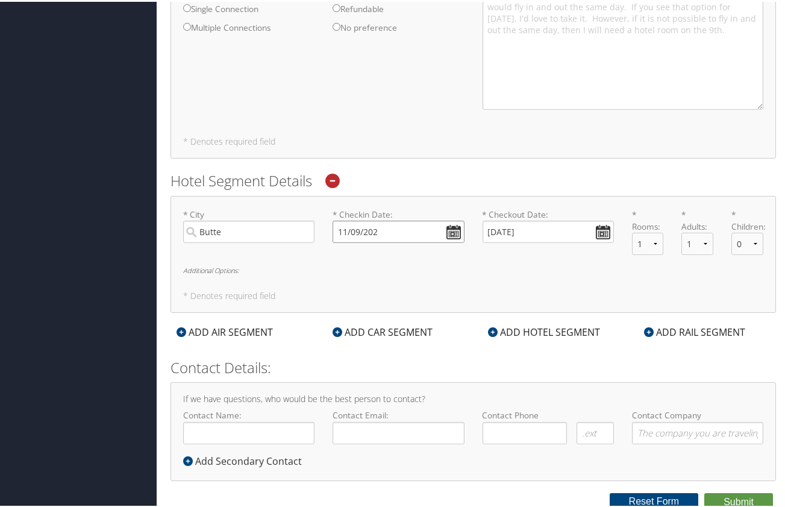
type input "11/09/202"
click at [439, 162] on div "Confirm Removal Cancel Confirm Air Segment Details Round Trip One-way Multi-cit…" at bounding box center [474, 16] width 606 height 587
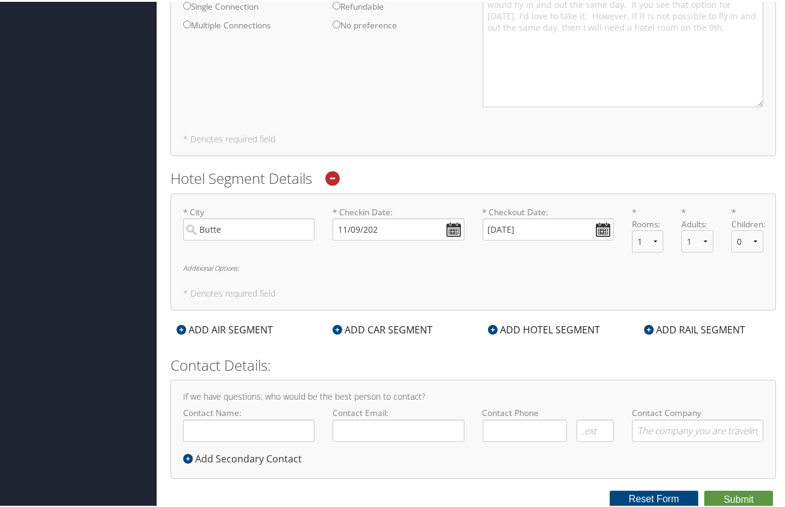
click at [463, 375] on div "Contact Details: If we have questions, who would be the best person to contact?…" at bounding box center [474, 415] width 606 height 124
click at [215, 268] on h6 "Additional Options:" at bounding box center [473, 266] width 580 height 7
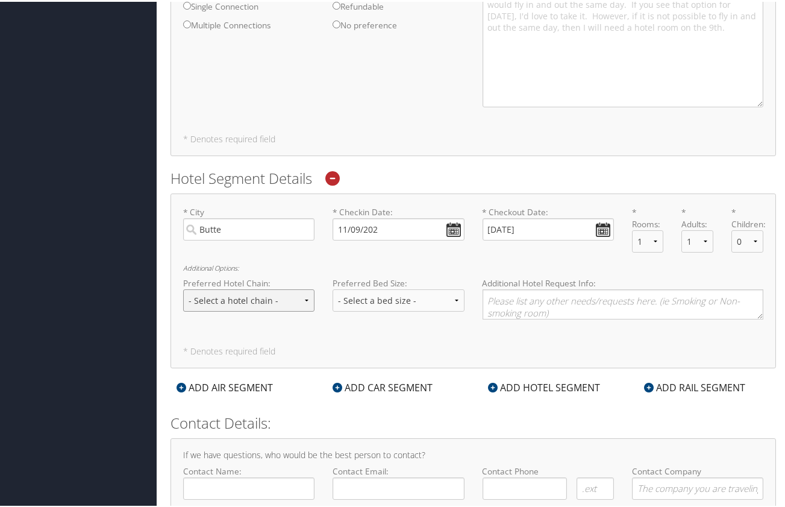
click at [308, 301] on select "- Select a hotel chain - Hyatt Mandarin Oriental Hilton Hotels Pullman Hotels M…" at bounding box center [248, 298] width 131 height 22
select select "Hilton Hotels (HL)"
click at [183, 287] on select "- Select a hotel chain - Hyatt Mandarin Oriental Hilton Hotels Pullman Hotels M…" at bounding box center [248, 298] width 131 height 22
click at [519, 300] on textarea at bounding box center [623, 302] width 281 height 30
click at [454, 298] on select "- Select a bed size - Twin Full Queen King" at bounding box center [398, 298] width 131 height 22
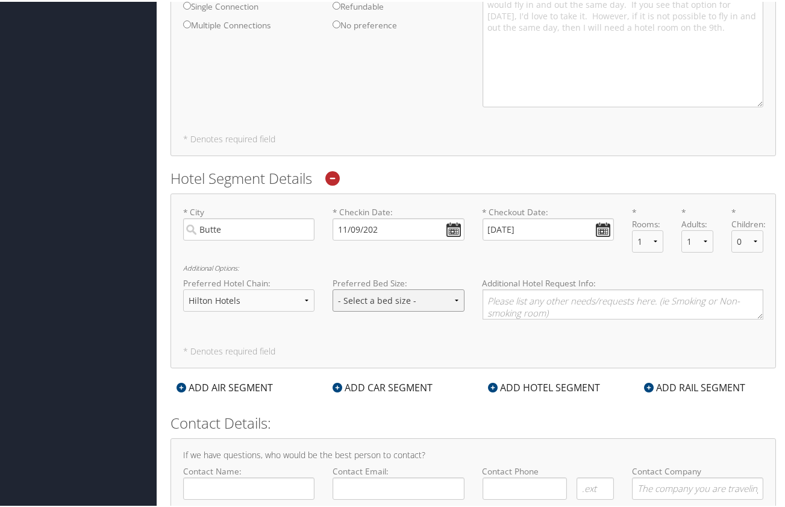
select select "queen"
click at [333, 287] on select "- Select a bed size - Twin Full Queen King" at bounding box center [398, 298] width 131 height 22
click at [506, 303] on textarea at bounding box center [623, 302] width 281 height 30
type textarea "I"
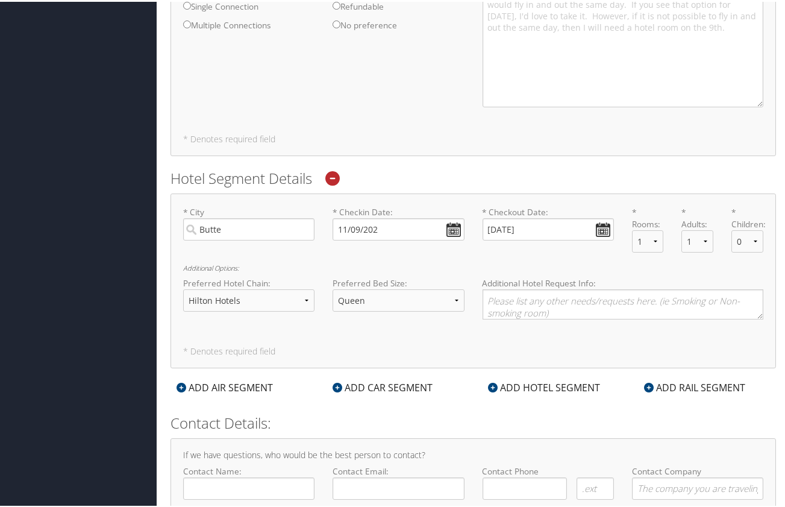
click at [470, 171] on h2 "Hotel Segment Details" at bounding box center [474, 176] width 606 height 20
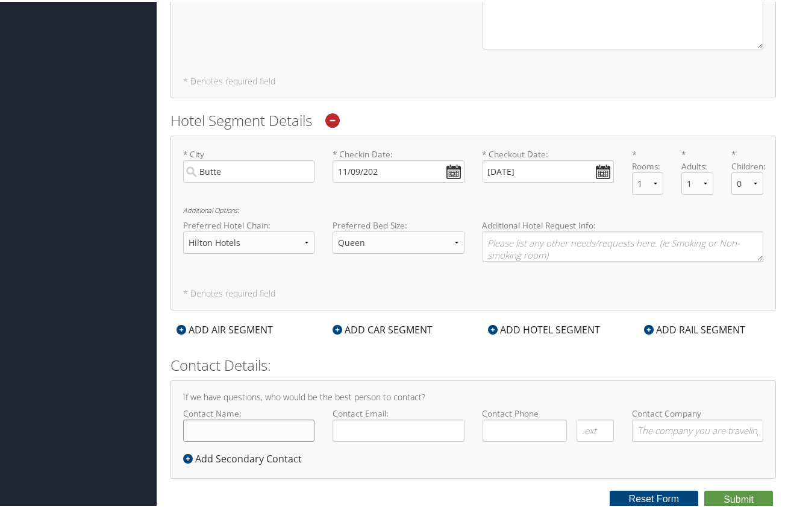
click at [266, 428] on input "Contact Name:" at bounding box center [248, 429] width 131 height 22
type input "Jeff Pearce"
type input "Jeff.Pearce@imail.org"
type input "(915) 637-4475"
click at [741, 497] on button "Submit" at bounding box center [738, 498] width 69 height 18
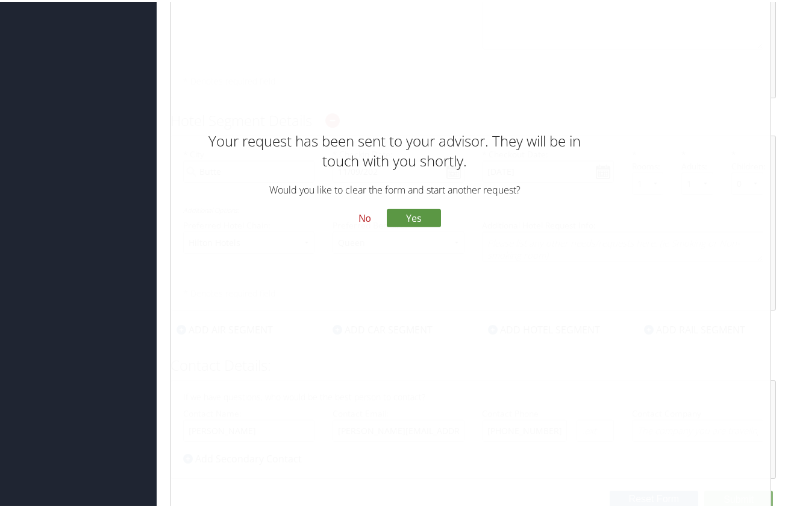
click at [360, 215] on button "No" at bounding box center [364, 217] width 31 height 20
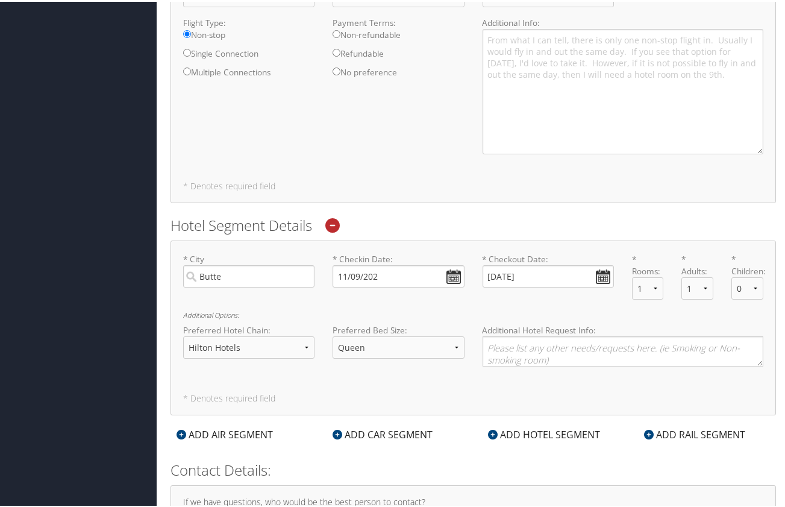
scroll to position [448, 0]
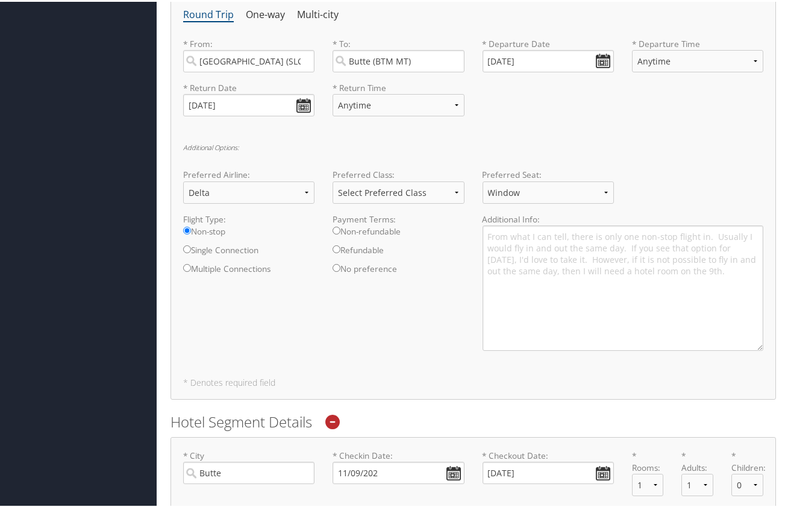
click at [469, 143] on h6 "Additional Options:" at bounding box center [473, 145] width 580 height 7
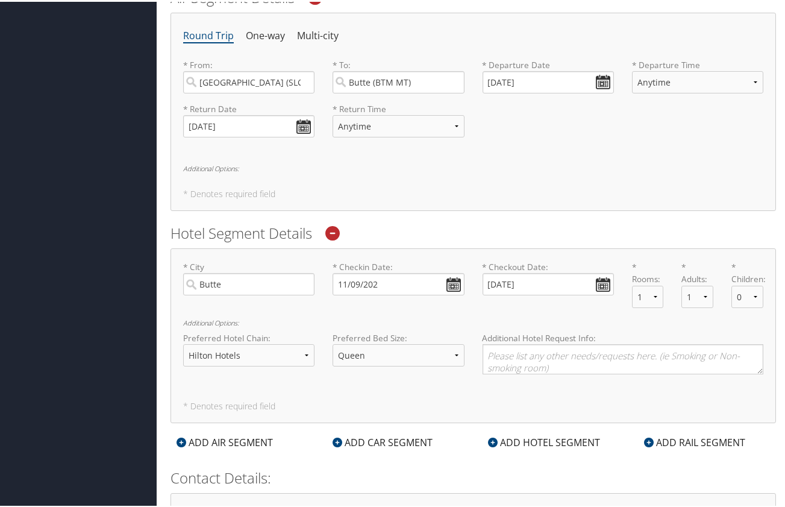
scroll to position [539, 0]
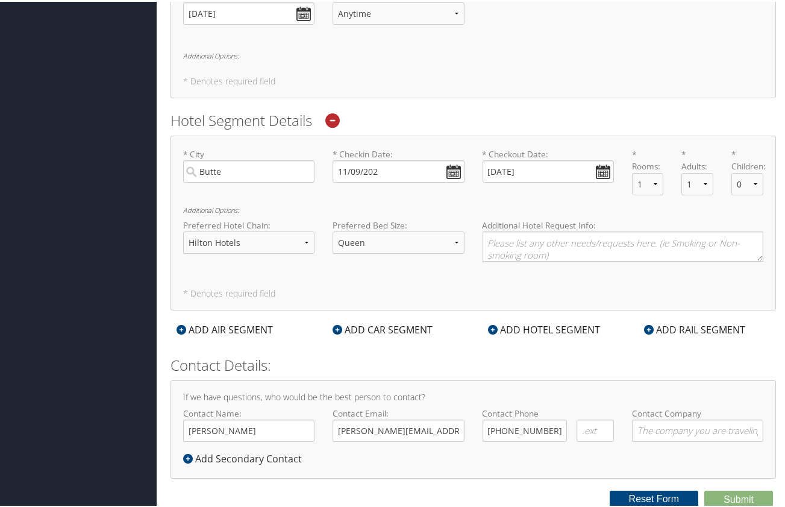
click at [474, 281] on div "* City Butte Required * Checkin Date: 11/09/202 Dates must be valid * Checkout …" at bounding box center [474, 221] width 606 height 175
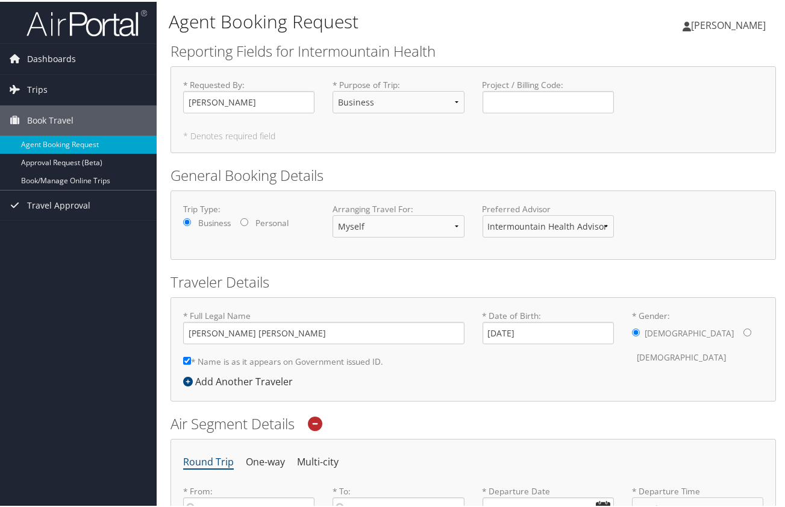
scroll to position [0, 0]
click at [52, 158] on link "Approval Request (Beta)" at bounding box center [78, 161] width 157 height 18
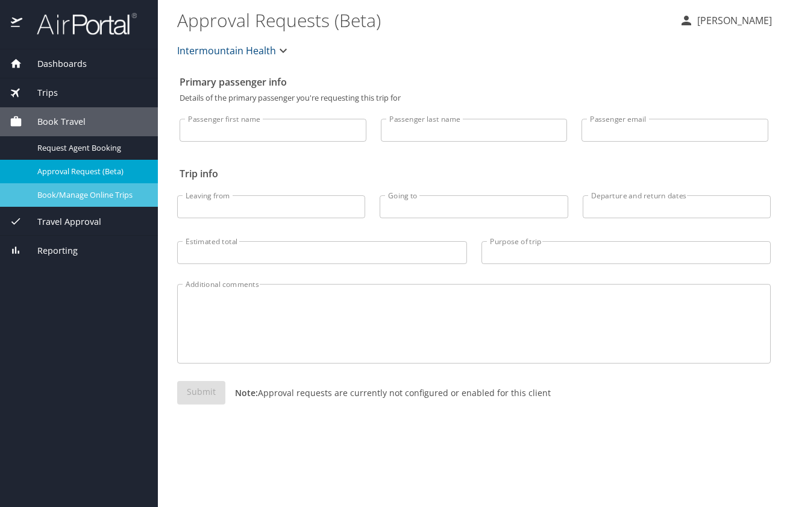
click at [58, 196] on span "Book/Manage Online Trips" at bounding box center [90, 194] width 106 height 11
click at [33, 92] on span "Trips" at bounding box center [40, 92] width 36 height 13
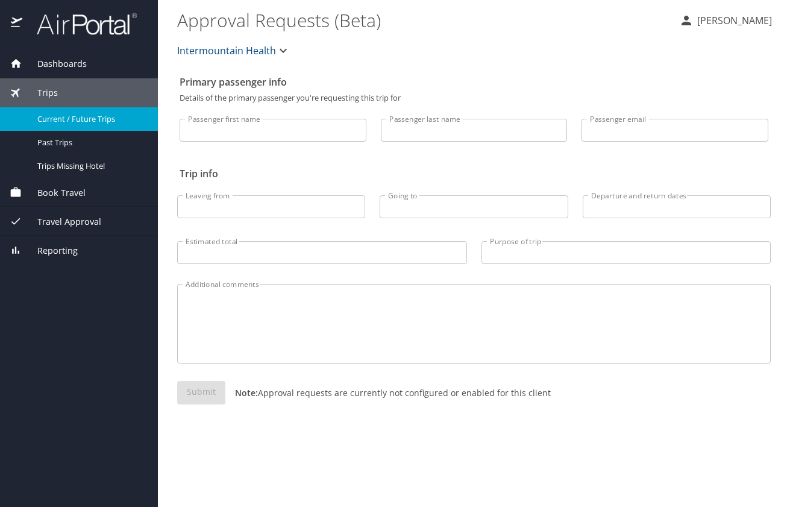
click at [60, 118] on span "Current / Future Trips" at bounding box center [90, 118] width 106 height 11
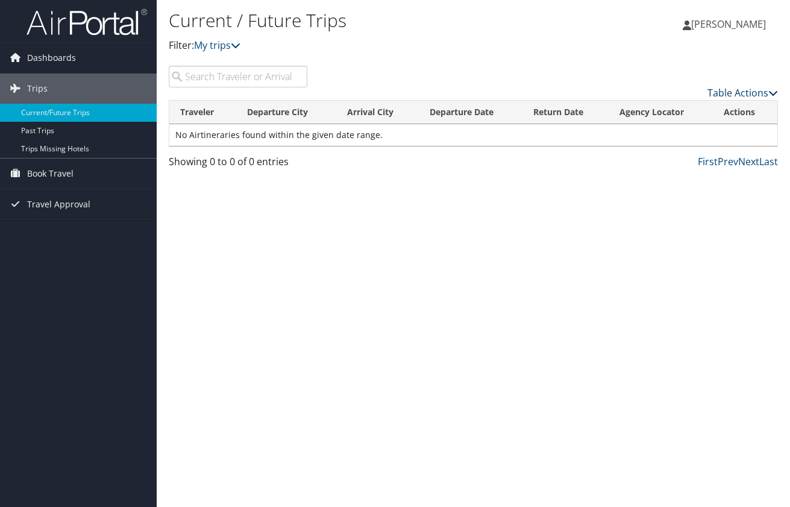
click at [741, 90] on link "Table Actions" at bounding box center [742, 92] width 71 height 13
click at [624, 71] on div at bounding box center [395, 253] width 790 height 507
click at [49, 55] on span "Dashboards" at bounding box center [51, 58] width 49 height 30
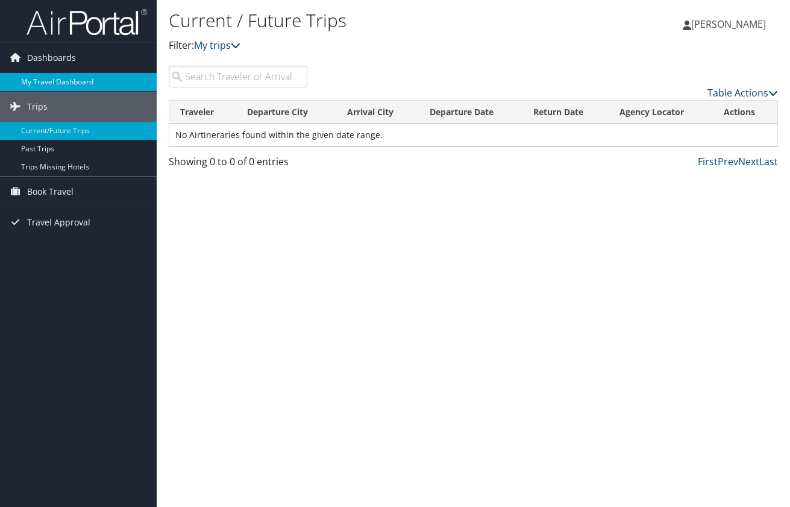
click at [55, 78] on link "My Travel Dashboard" at bounding box center [78, 82] width 157 height 18
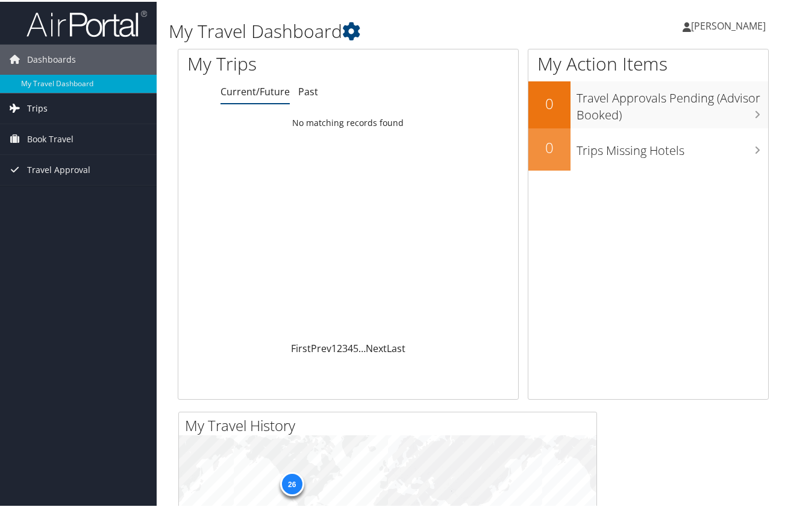
click at [42, 104] on span "Trips" at bounding box center [37, 107] width 20 height 30
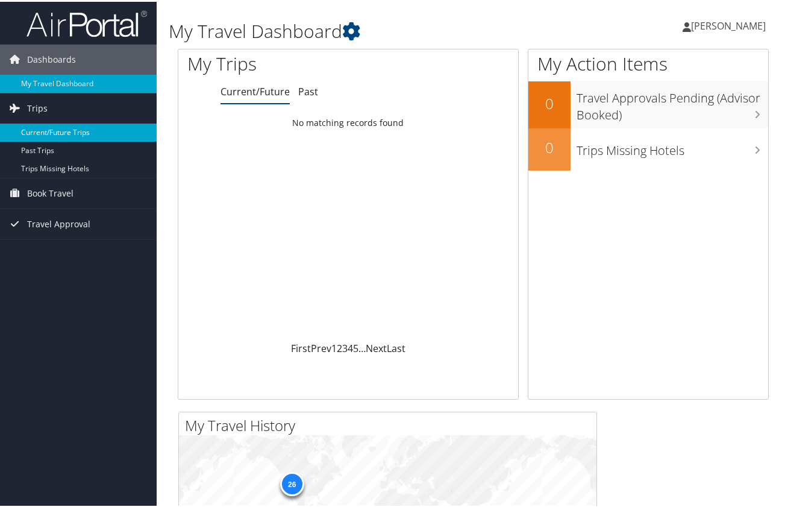
click at [39, 127] on link "Current/Future Trips" at bounding box center [78, 131] width 157 height 18
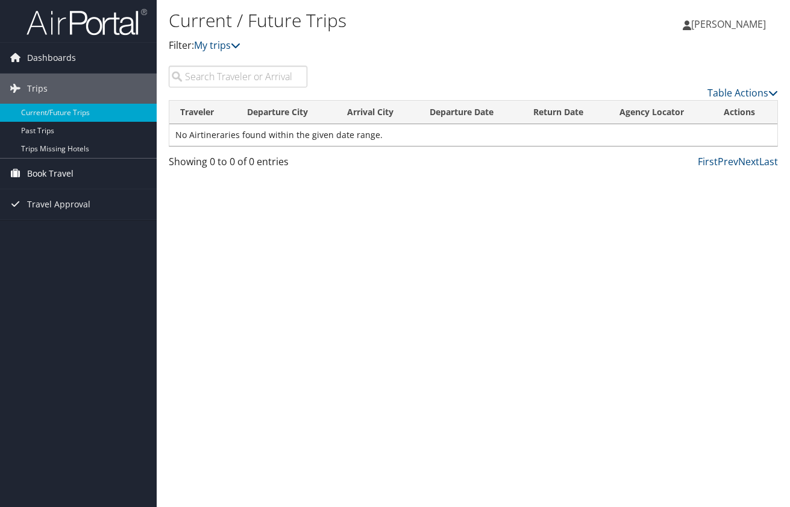
click at [60, 172] on span "Book Travel" at bounding box center [50, 173] width 46 height 30
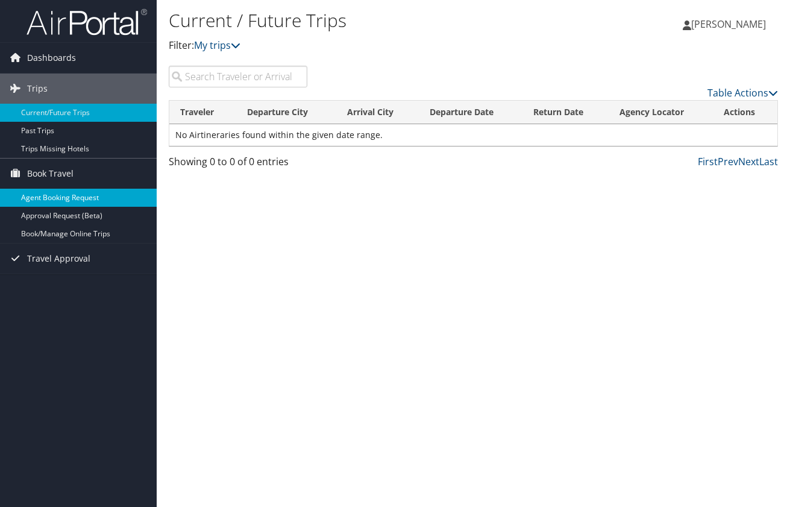
click at [75, 196] on link "Agent Booking Request" at bounding box center [78, 198] width 157 height 18
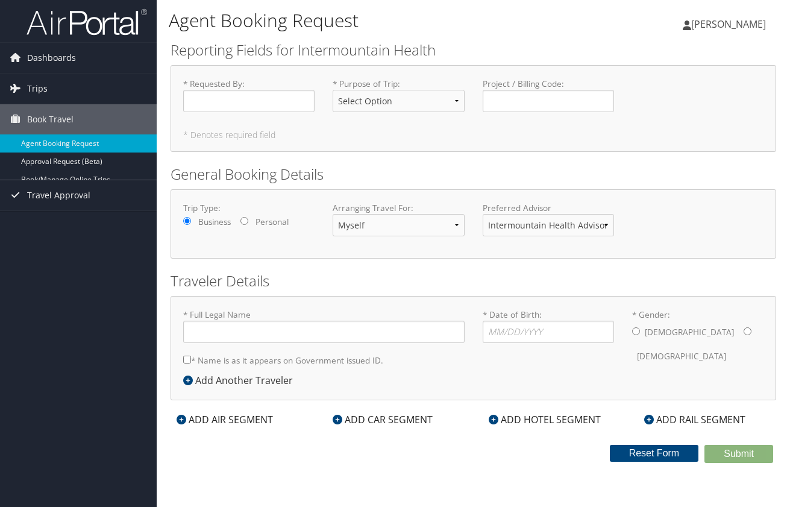
type input "[PERSON_NAME] [PERSON_NAME]"
